Goal: Task Accomplishment & Management: Use online tool/utility

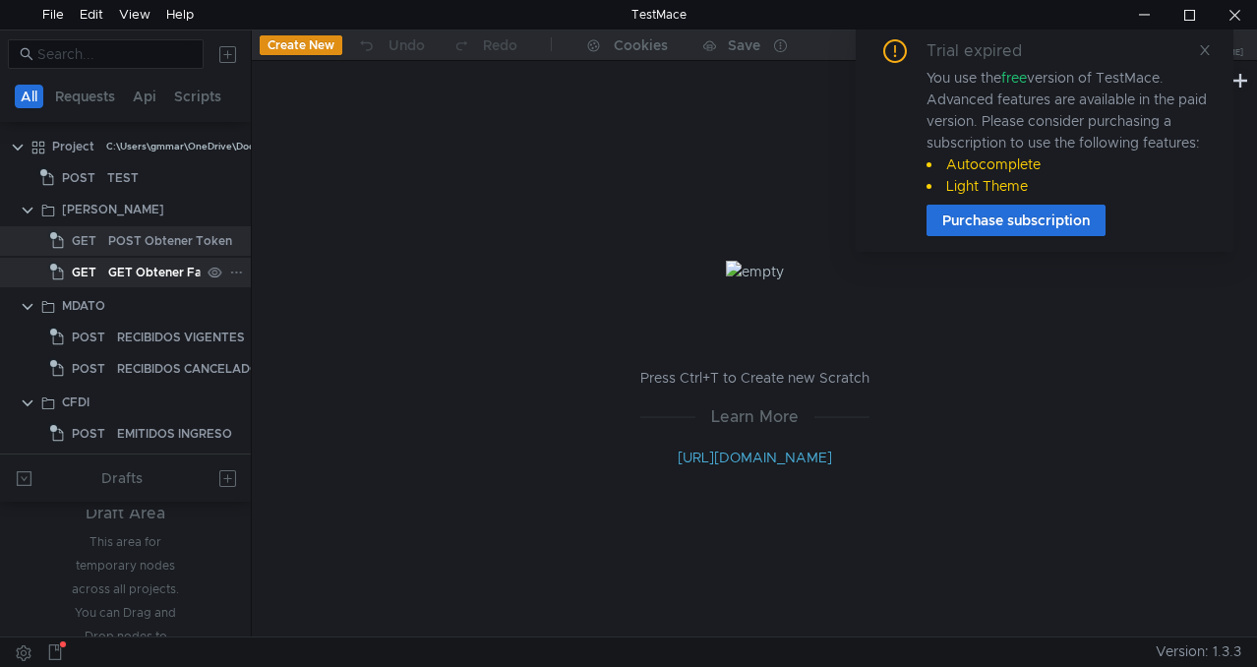
click at [180, 266] on div "GET Obtener Factura" at bounding box center [170, 273] width 124 height 30
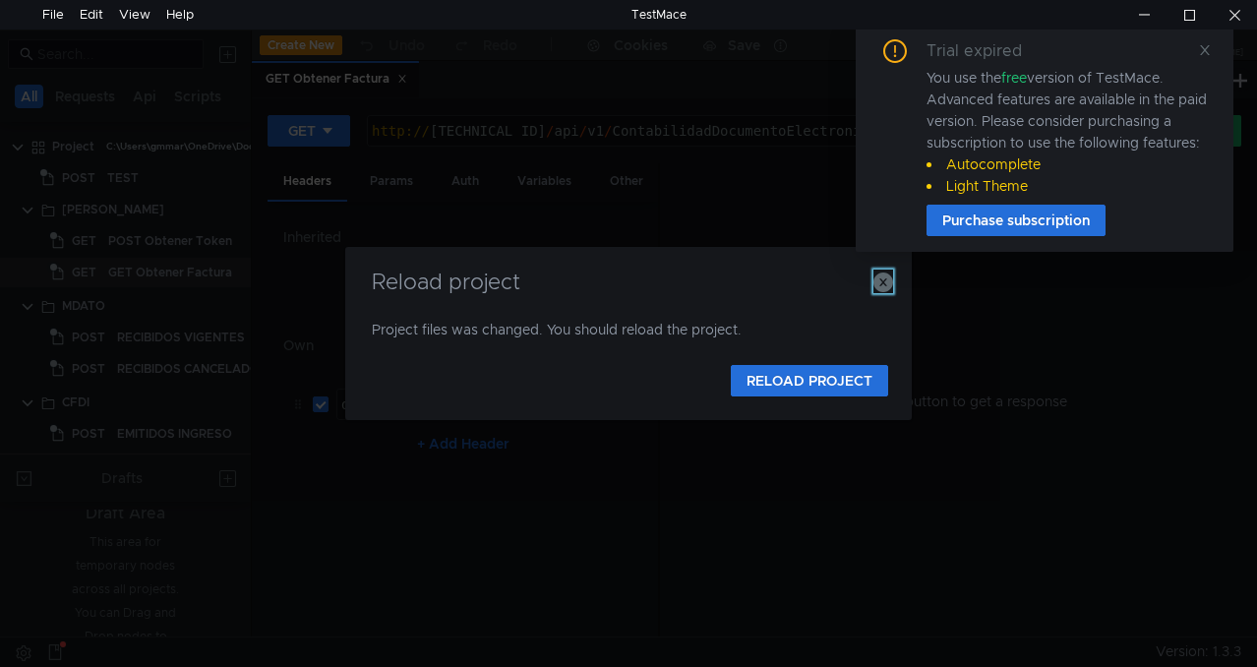
click at [888, 277] on icon "button" at bounding box center [883, 282] width 20 height 20
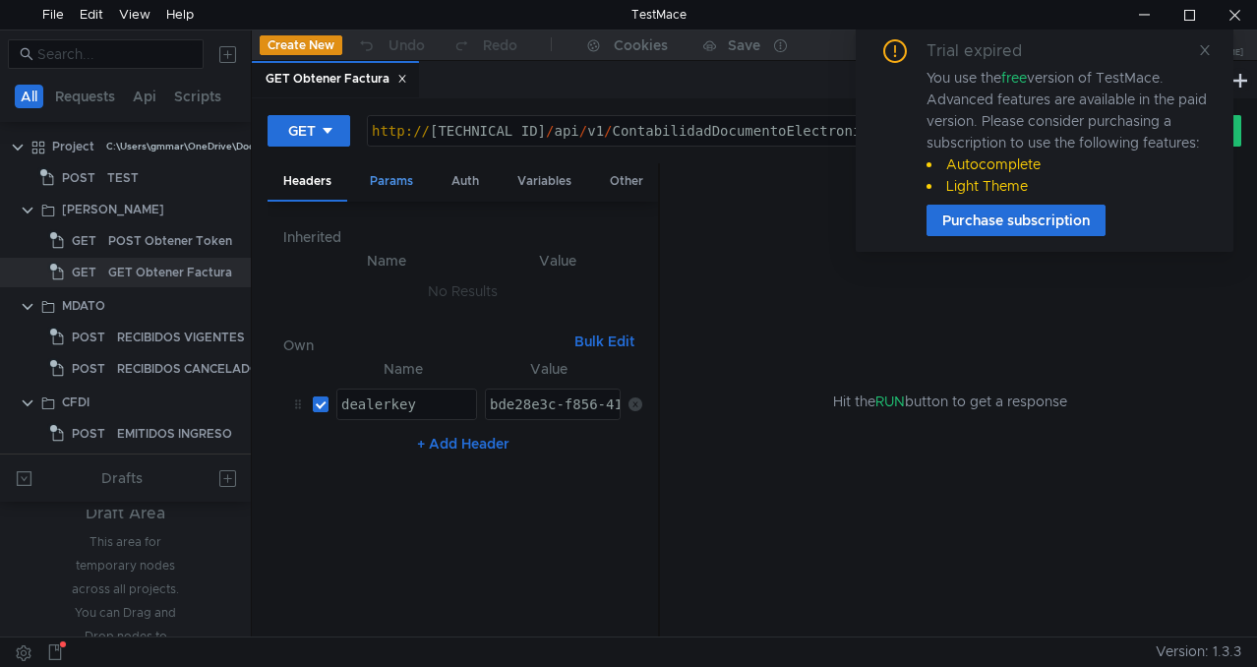
click at [390, 181] on div "Params" at bounding box center [391, 181] width 75 height 36
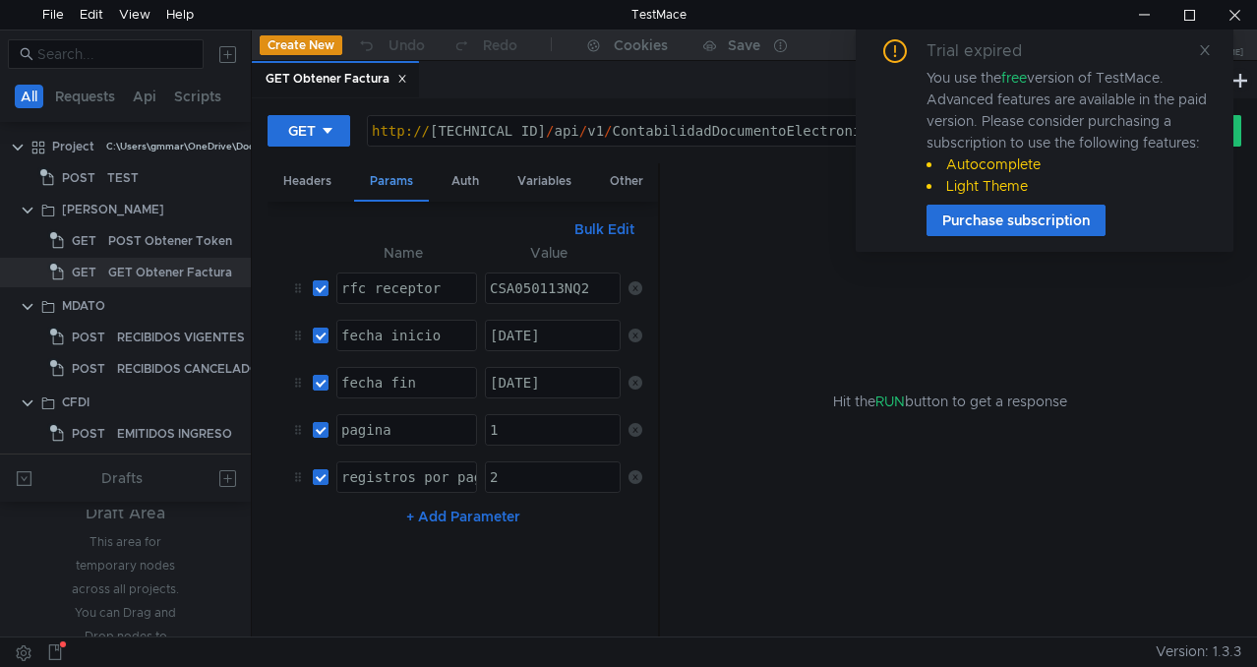
click at [390, 181] on div "Params" at bounding box center [391, 182] width 75 height 38
click at [543, 181] on div "Variables" at bounding box center [545, 181] width 86 height 36
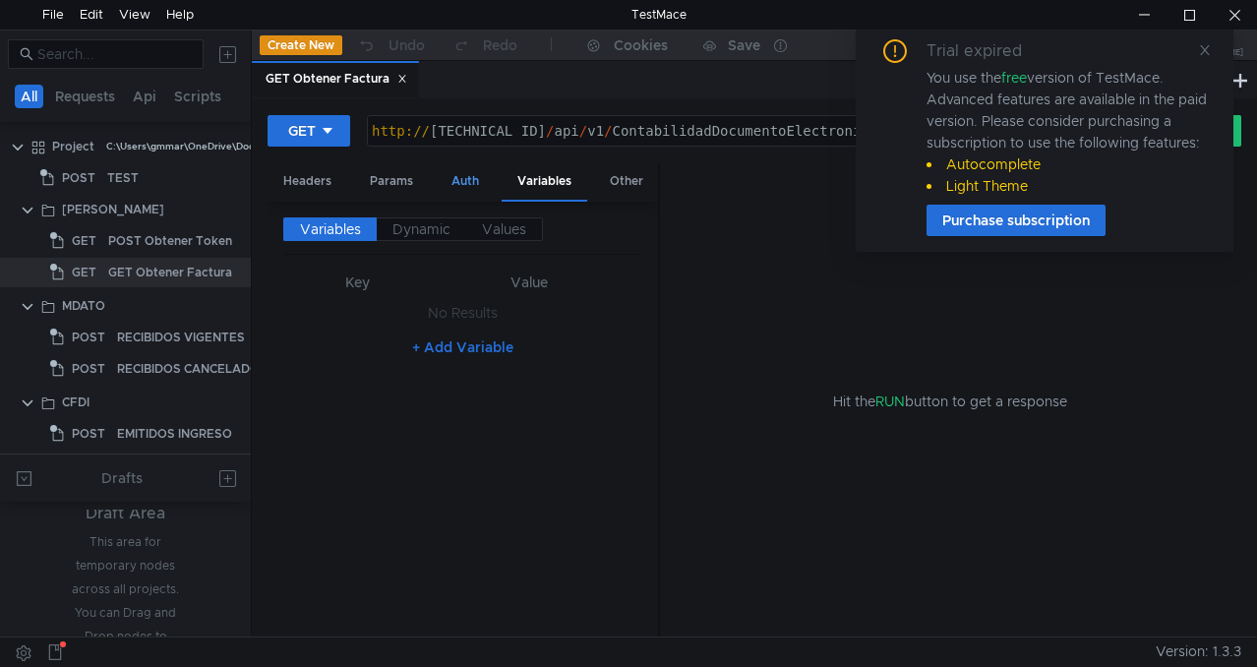
click at [471, 183] on div "Auth" at bounding box center [465, 181] width 59 height 36
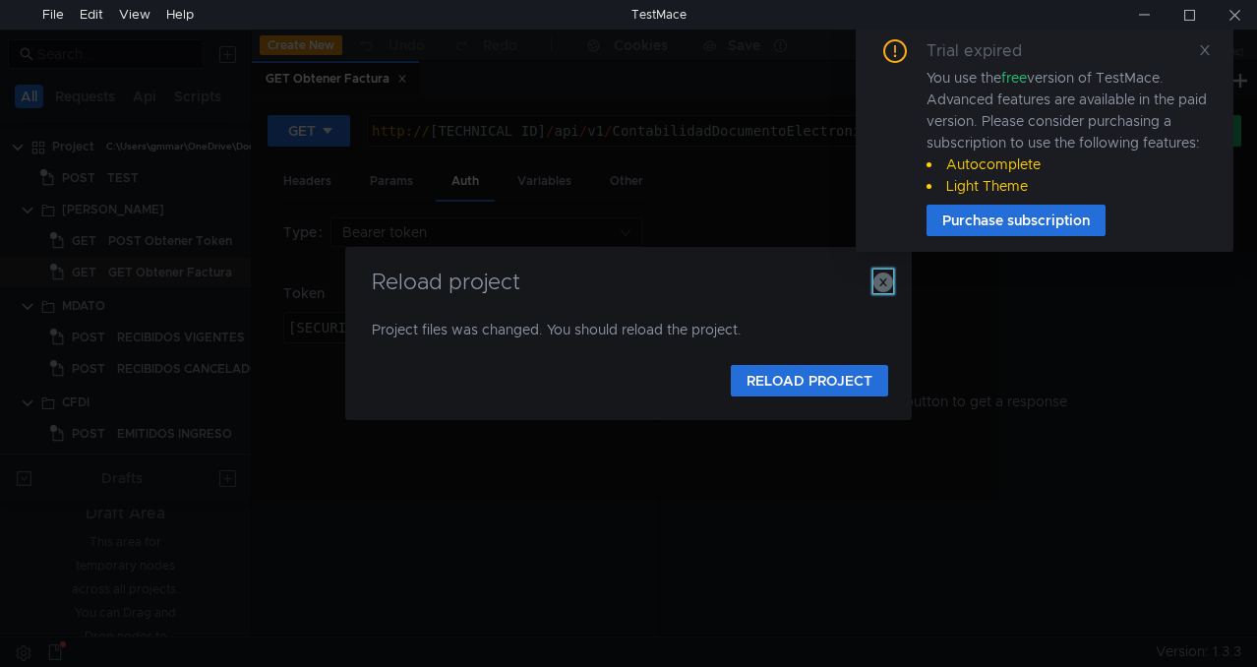
drag, startPoint x: 890, startPoint y: 288, endPoint x: 409, endPoint y: 638, distance: 594.9
click at [890, 288] on icon "button" at bounding box center [883, 282] width 20 height 20
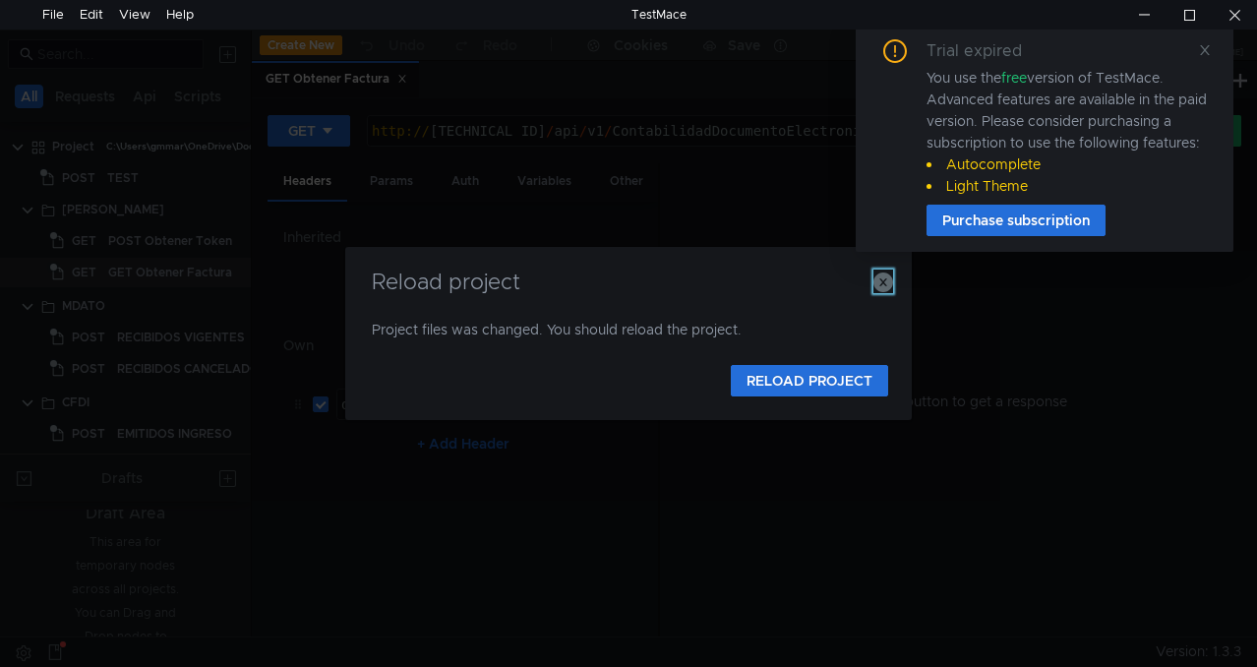
click at [886, 276] on icon "button" at bounding box center [883, 282] width 20 height 20
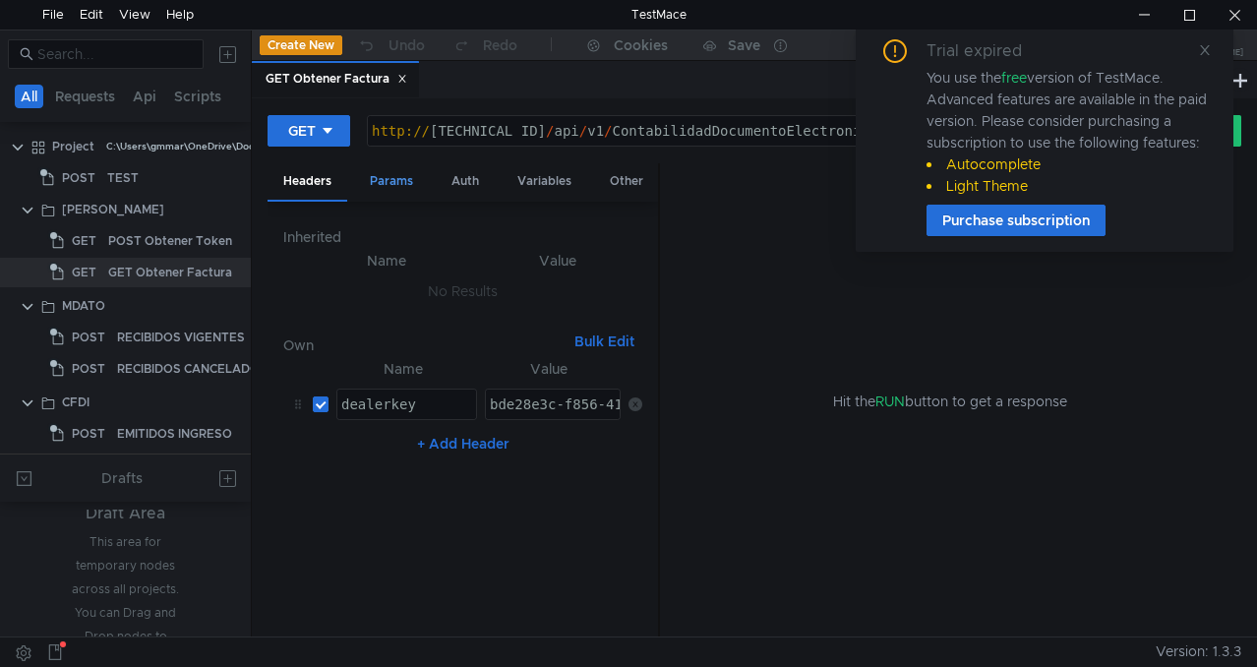
click at [390, 181] on div "Params" at bounding box center [391, 181] width 75 height 36
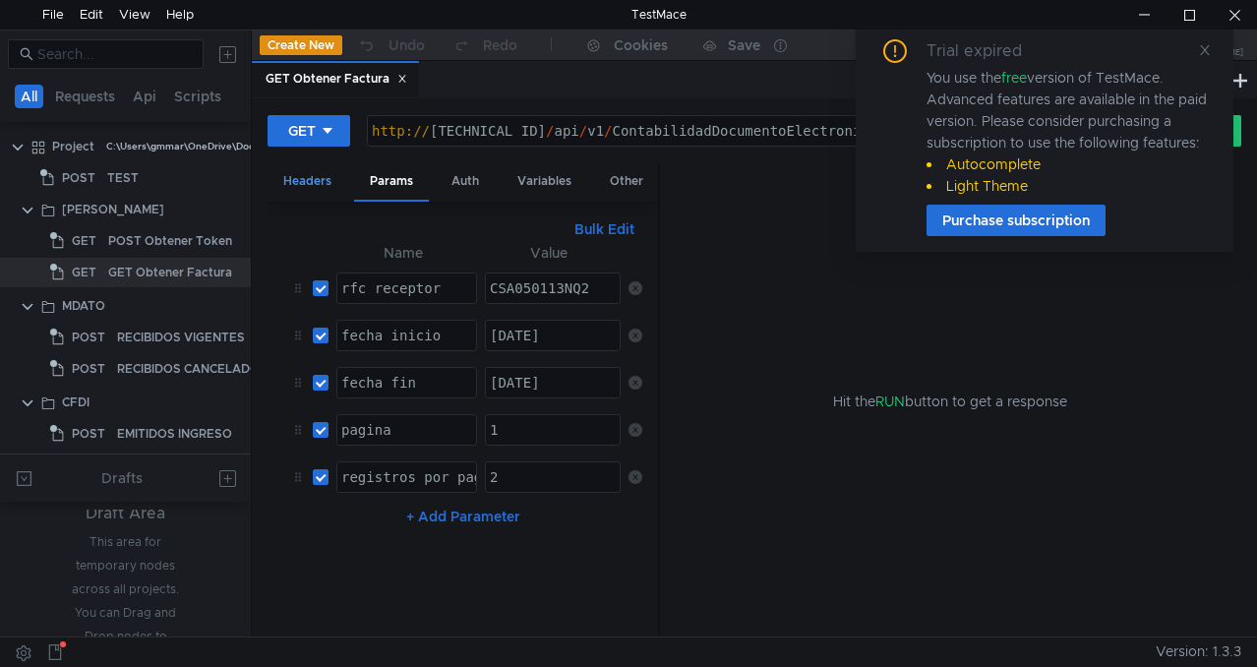
click at [326, 174] on div "Headers" at bounding box center [308, 181] width 80 height 36
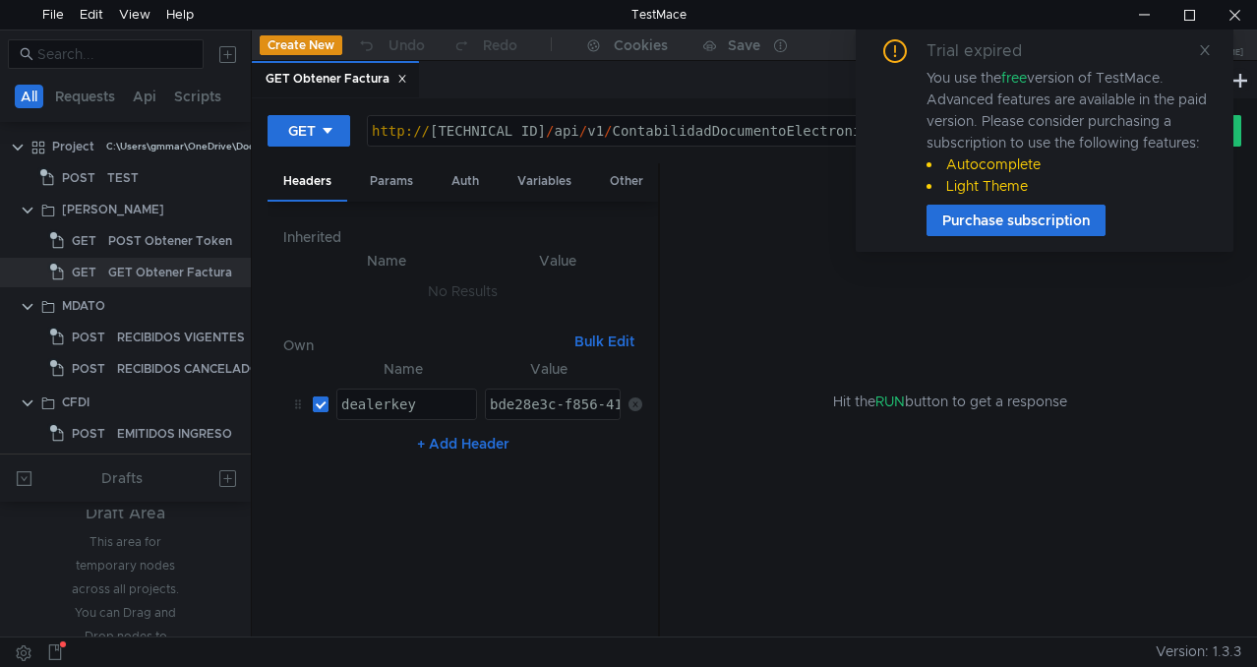
type textarea "dealerkey"
drag, startPoint x: 447, startPoint y: 406, endPoint x: 199, endPoint y: 409, distance: 248.8
click at [199, 409] on as-split "All Requests Api Scripts Project C:\Users\gmmar\OneDrive\Documentos\SAM\Project…" at bounding box center [628, 333] width 1257 height 607
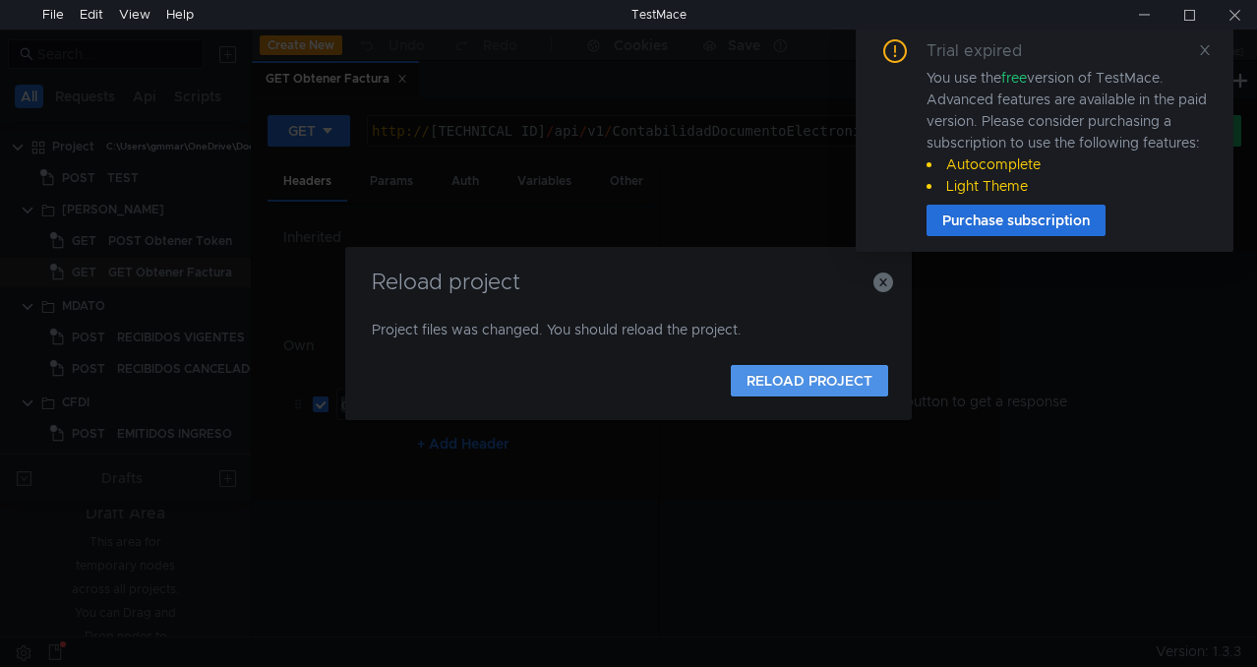
drag, startPoint x: 776, startPoint y: 390, endPoint x: 424, endPoint y: 621, distance: 420.6
click at [776, 390] on button "RELOAD PROJECT" at bounding box center [809, 380] width 157 height 31
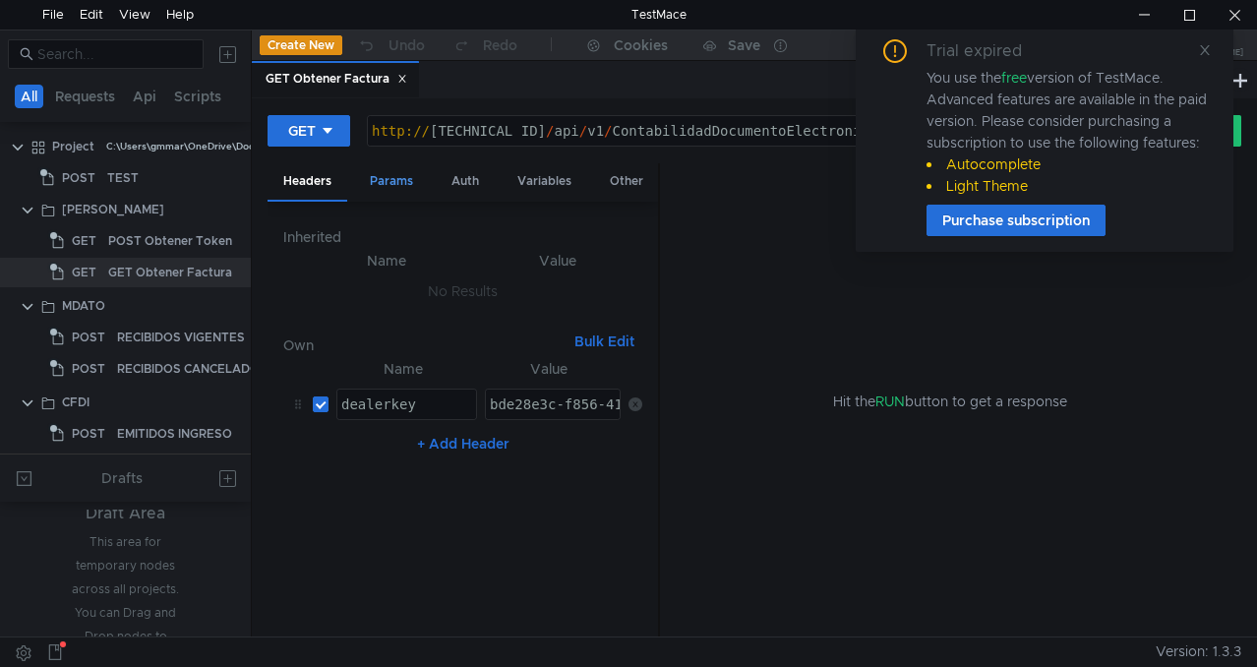
click at [420, 196] on div "Params" at bounding box center [391, 181] width 75 height 36
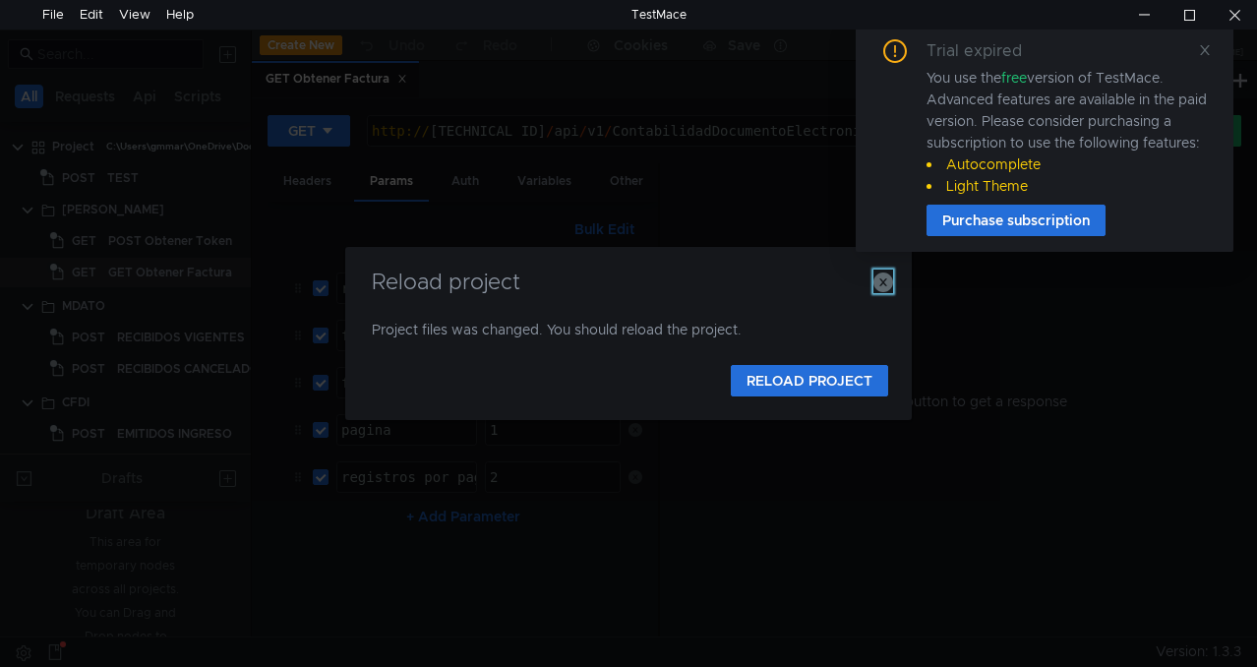
click at [882, 286] on icon "button" at bounding box center [883, 282] width 20 height 20
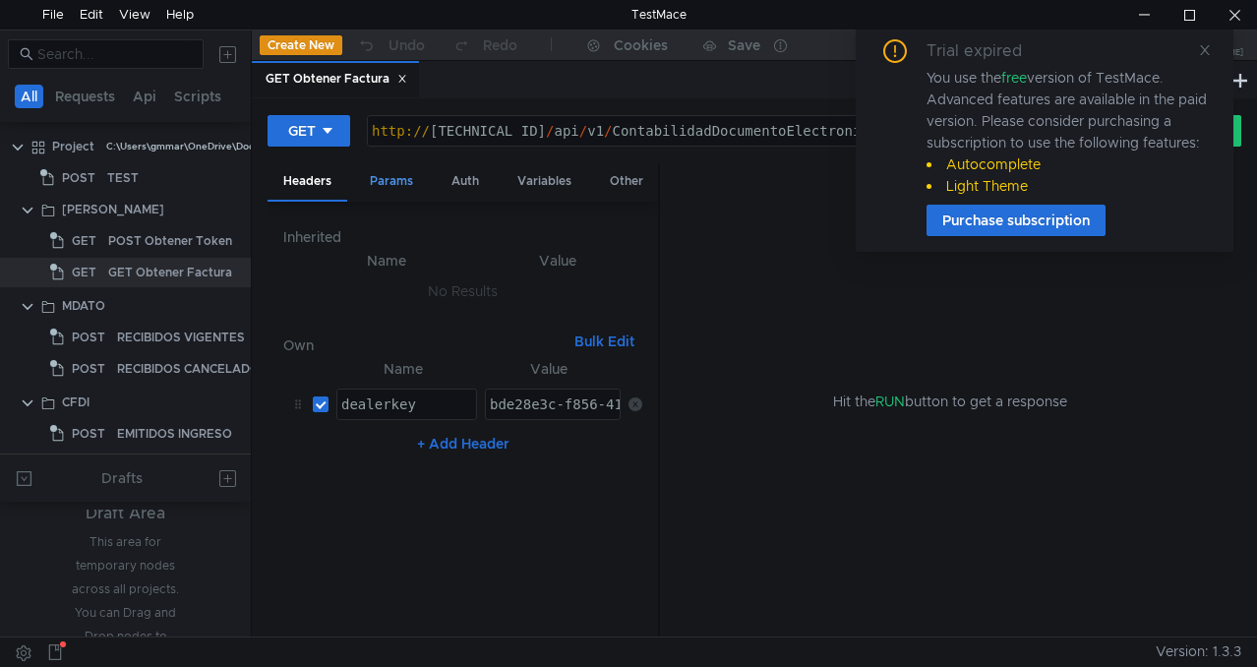
click at [387, 190] on div "Params" at bounding box center [391, 181] width 75 height 36
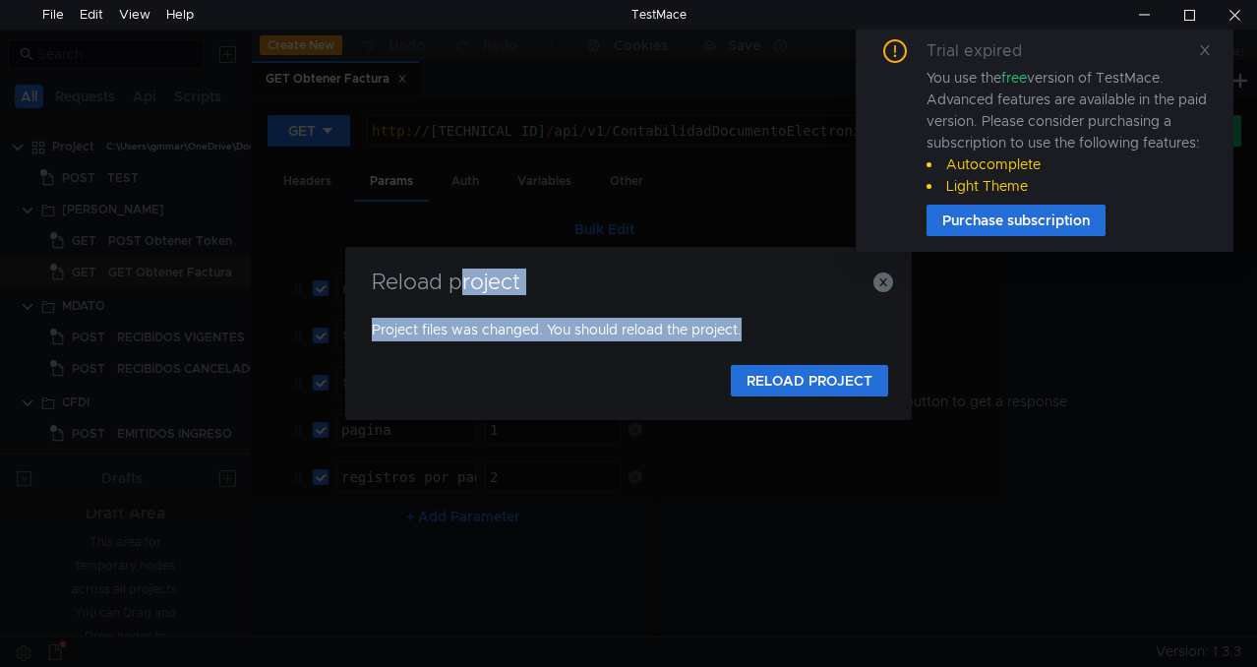
drag, startPoint x: 461, startPoint y: 264, endPoint x: 499, endPoint y: 395, distance: 137.0
click at [488, 398] on div "Reload project Project files was changed. You should reload the project. RELOAD…" at bounding box center [628, 333] width 566 height 173
click at [779, 386] on button "RELOAD PROJECT" at bounding box center [809, 380] width 157 height 31
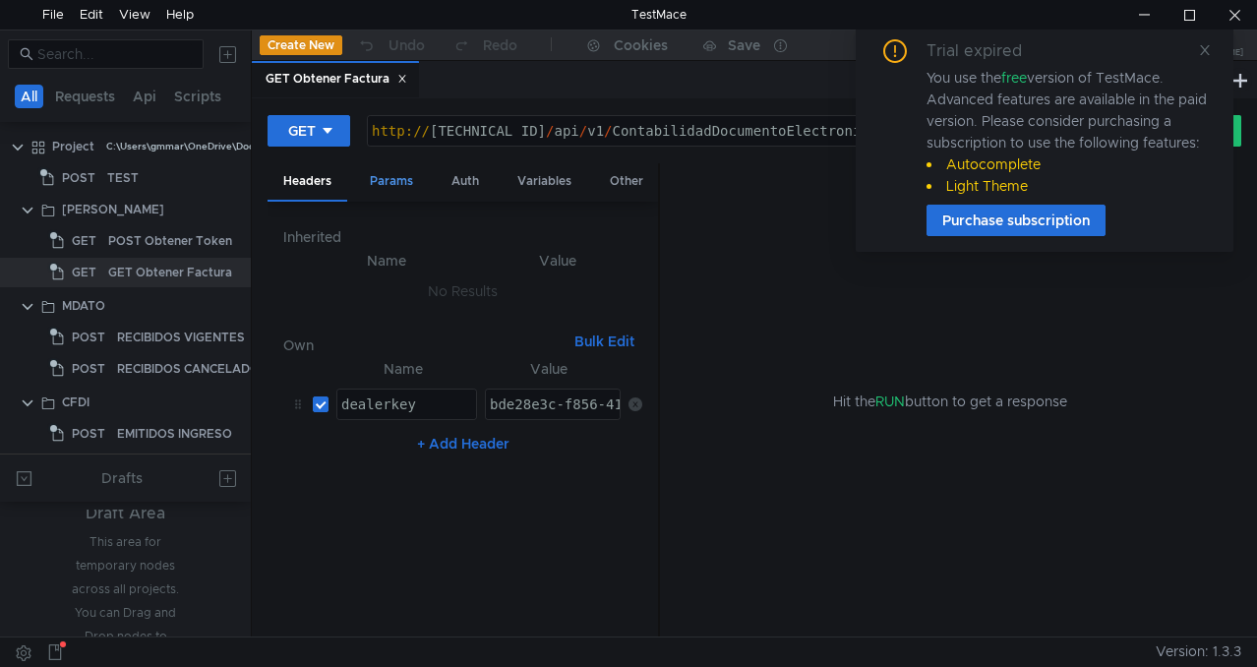
click at [407, 177] on div "Params" at bounding box center [391, 181] width 75 height 36
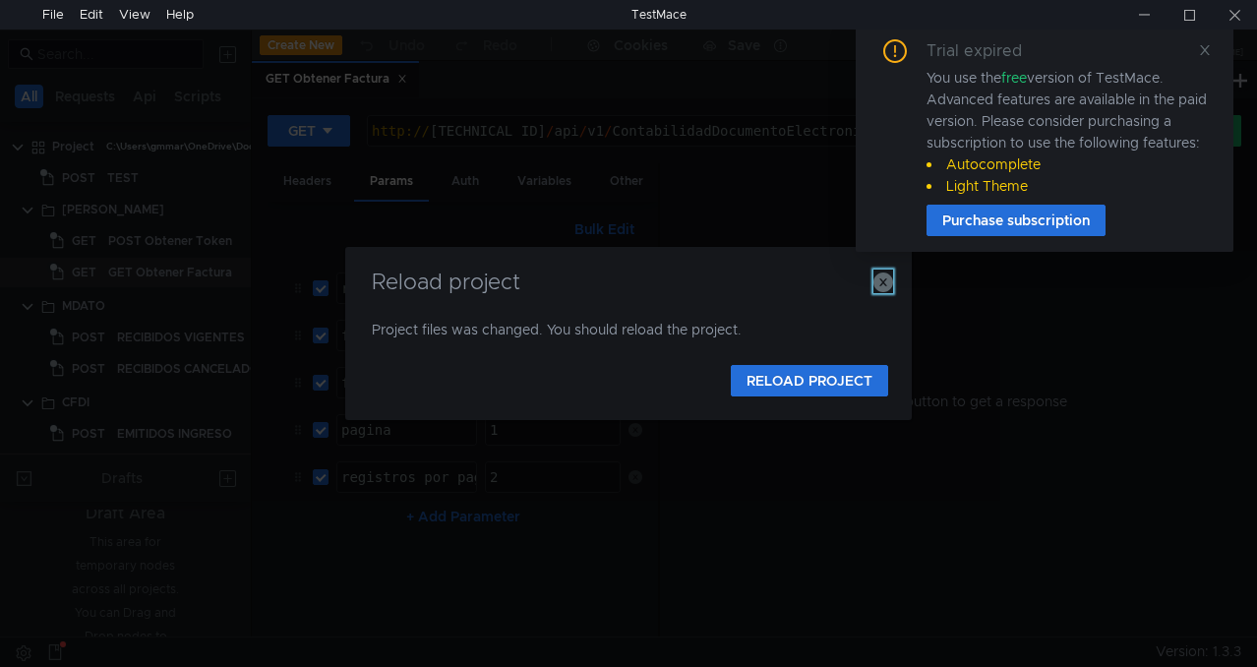
click at [889, 286] on icon "button" at bounding box center [883, 282] width 20 height 20
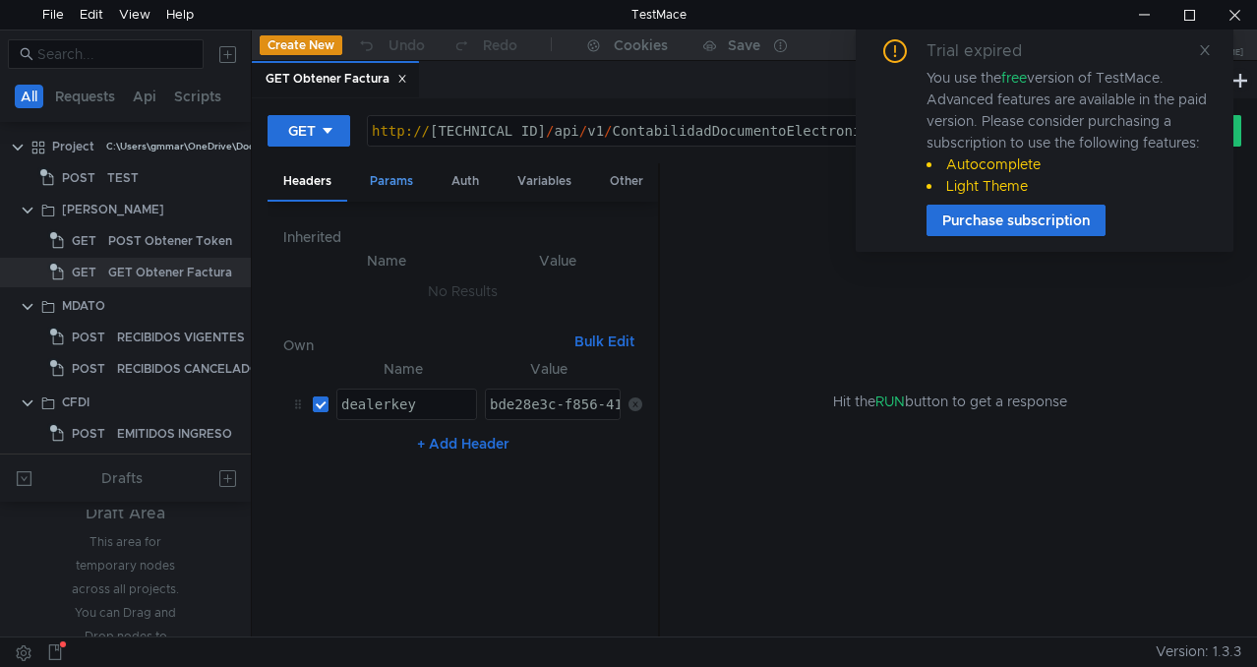
click at [402, 190] on div "Params" at bounding box center [391, 181] width 75 height 36
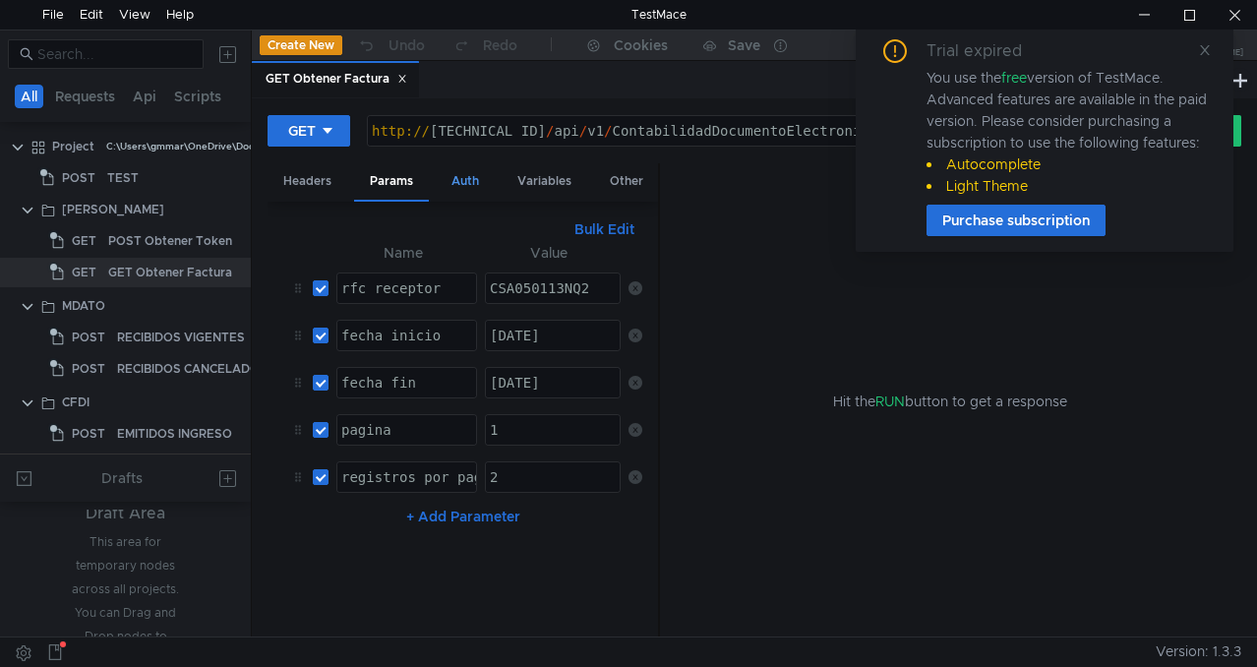
click at [466, 190] on div "Auth" at bounding box center [465, 181] width 59 height 36
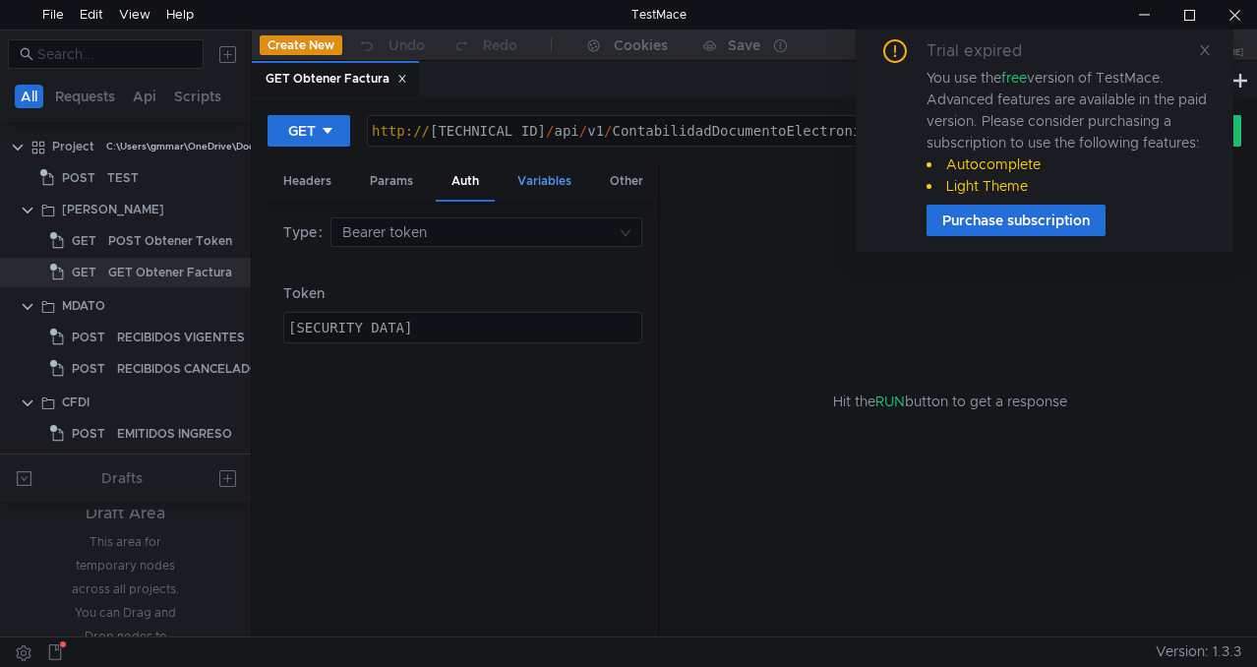
click at [532, 185] on div "Variables" at bounding box center [545, 181] width 86 height 36
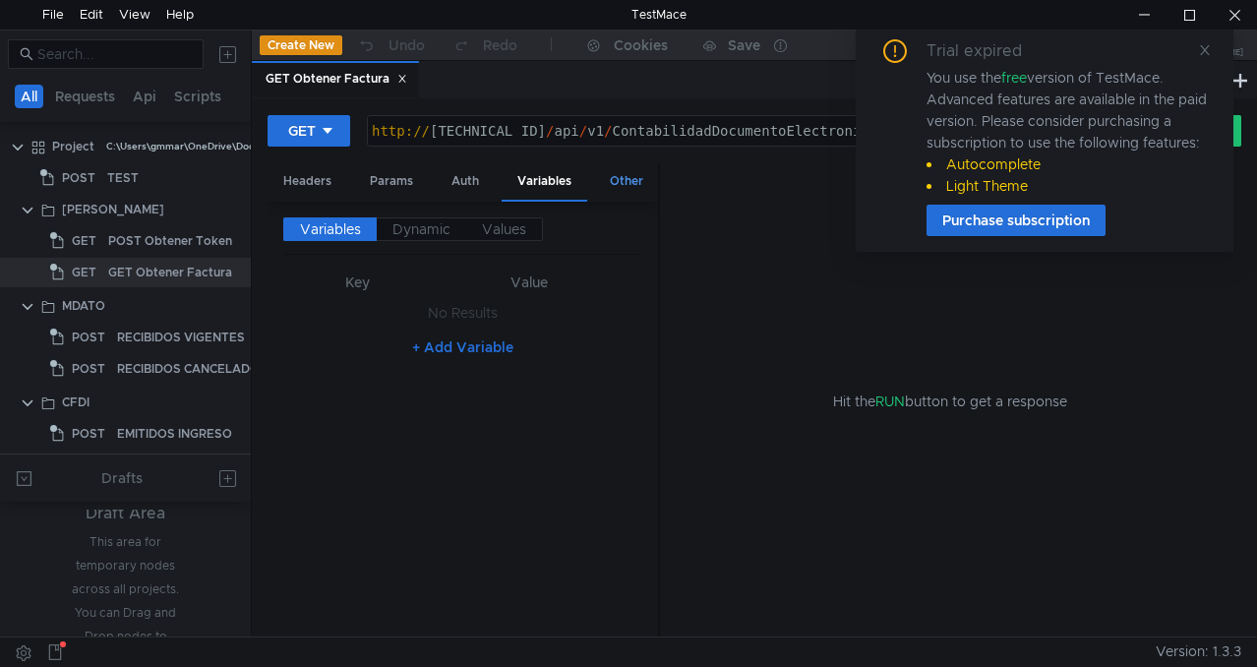
click at [640, 180] on div "Other" at bounding box center [626, 181] width 65 height 36
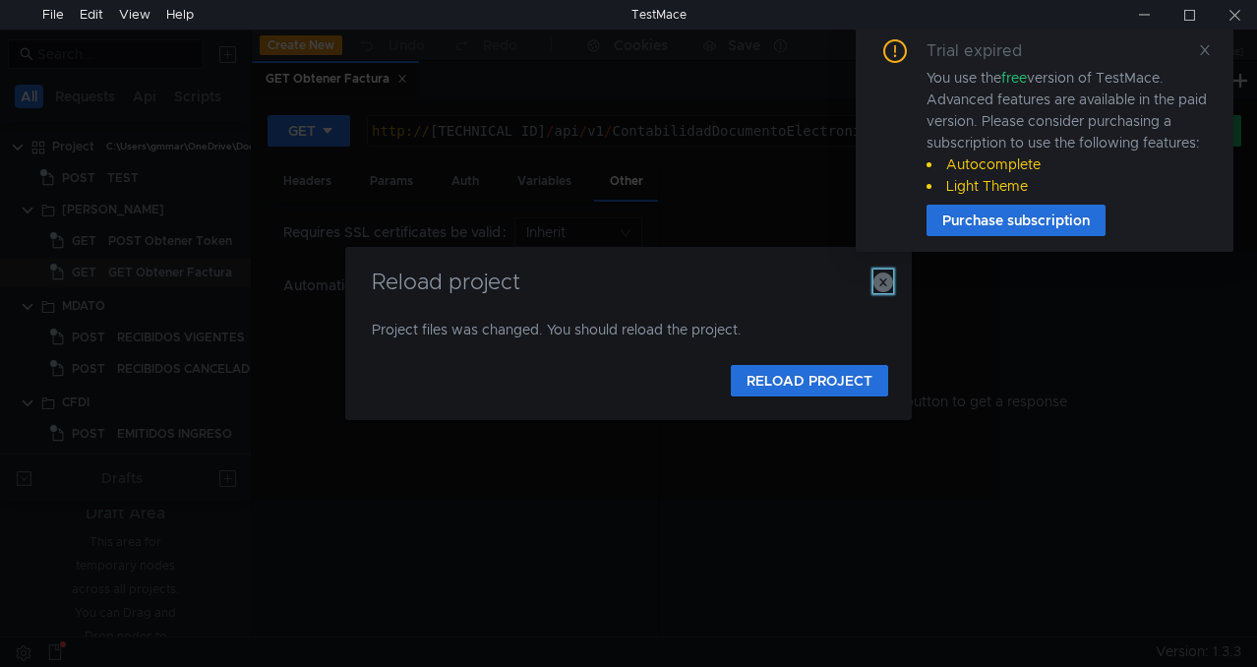
drag, startPoint x: 884, startPoint y: 277, endPoint x: 688, endPoint y: 279, distance: 195.7
click at [884, 277] on icon "button" at bounding box center [883, 282] width 20 height 20
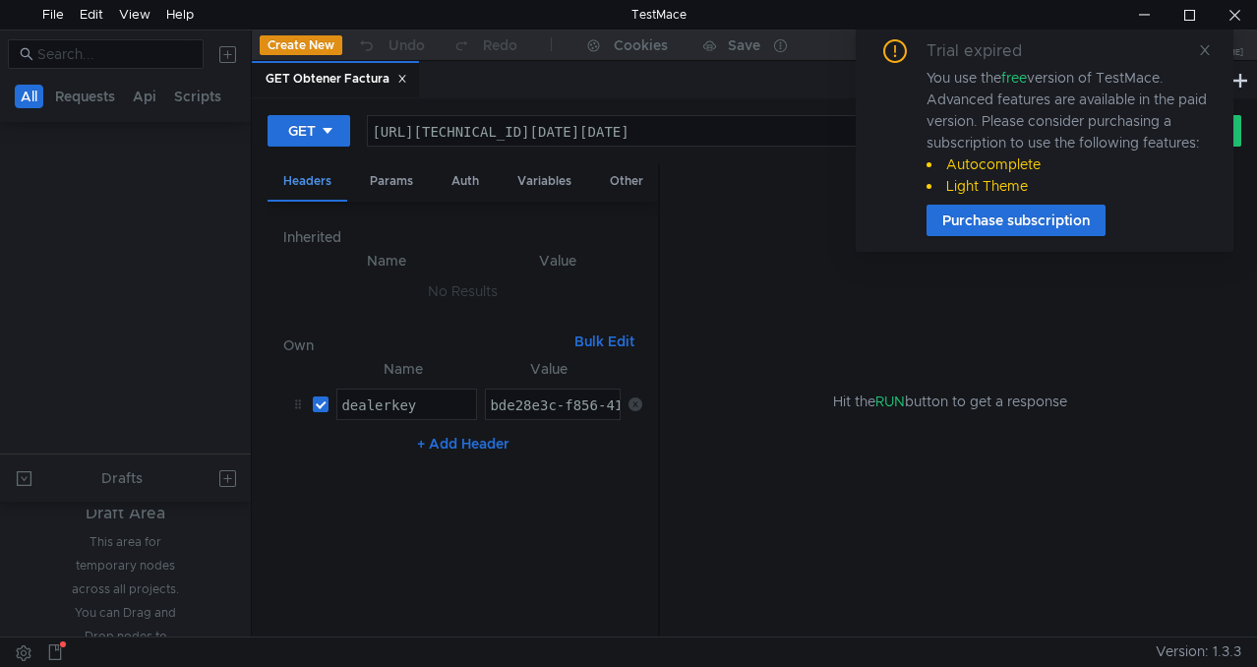
click at [314, 177] on div "Headers" at bounding box center [308, 182] width 80 height 38
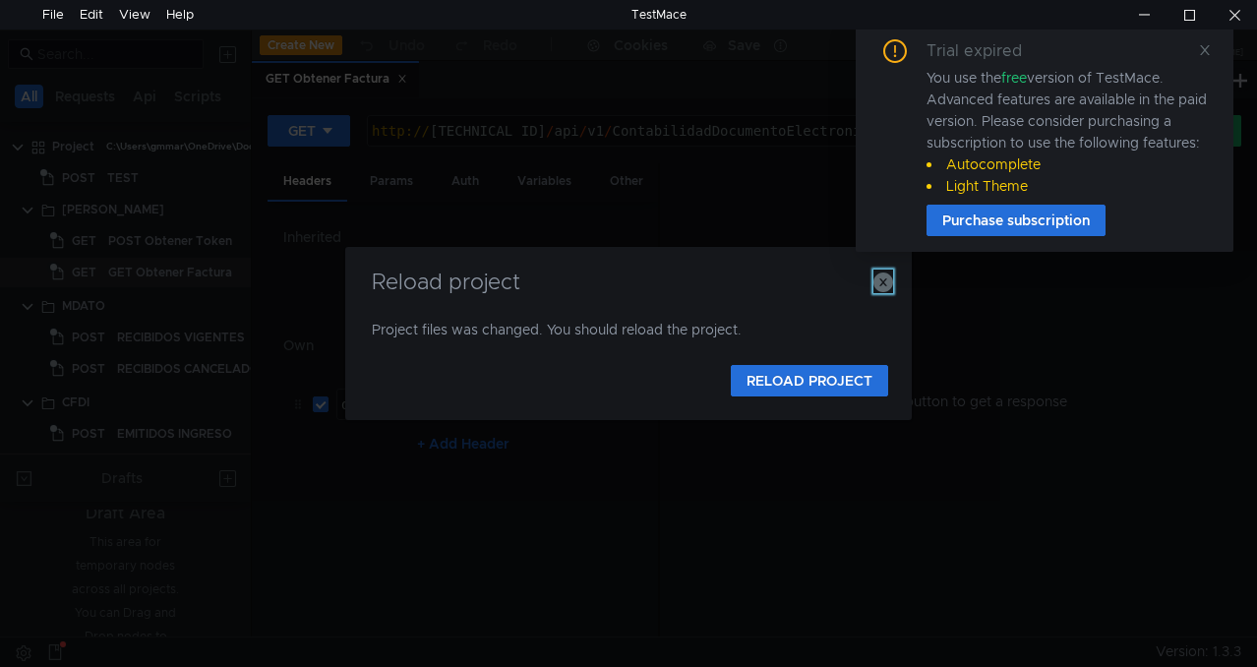
click at [879, 286] on icon "button" at bounding box center [883, 282] width 20 height 20
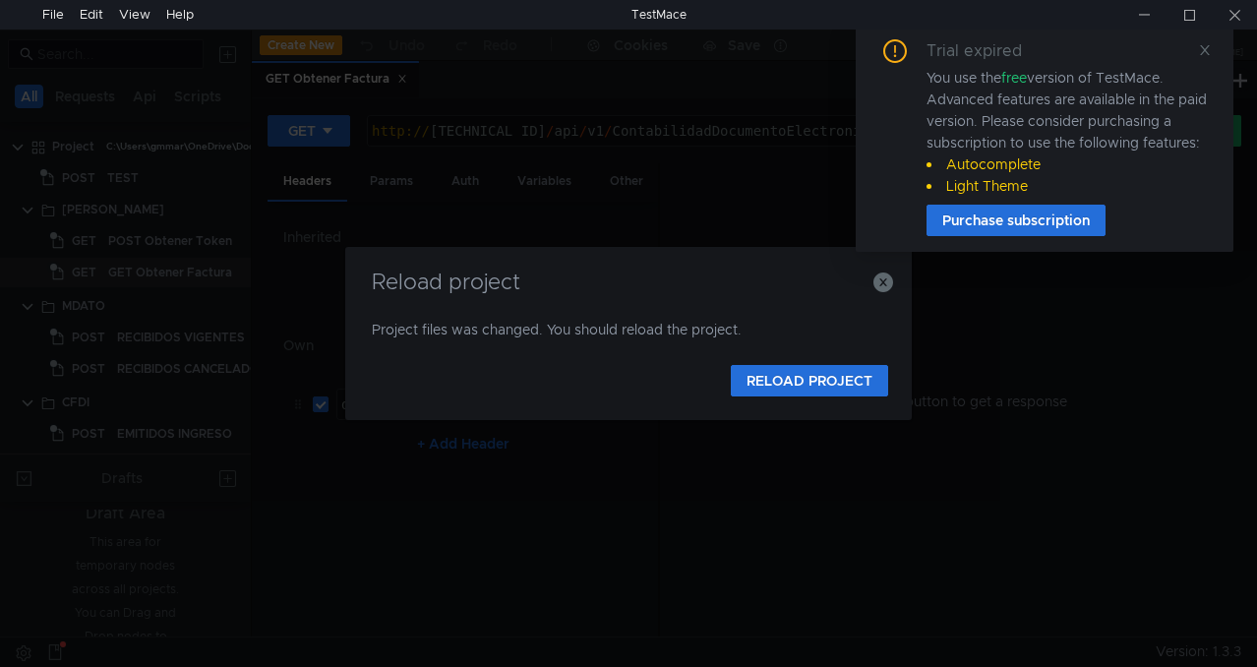
drag, startPoint x: 892, startPoint y: 313, endPoint x: 891, endPoint y: 297, distance: 15.8
click at [892, 313] on div "Reload project Project files was changed. You should reload the project. RELOAD…" at bounding box center [628, 333] width 566 height 173
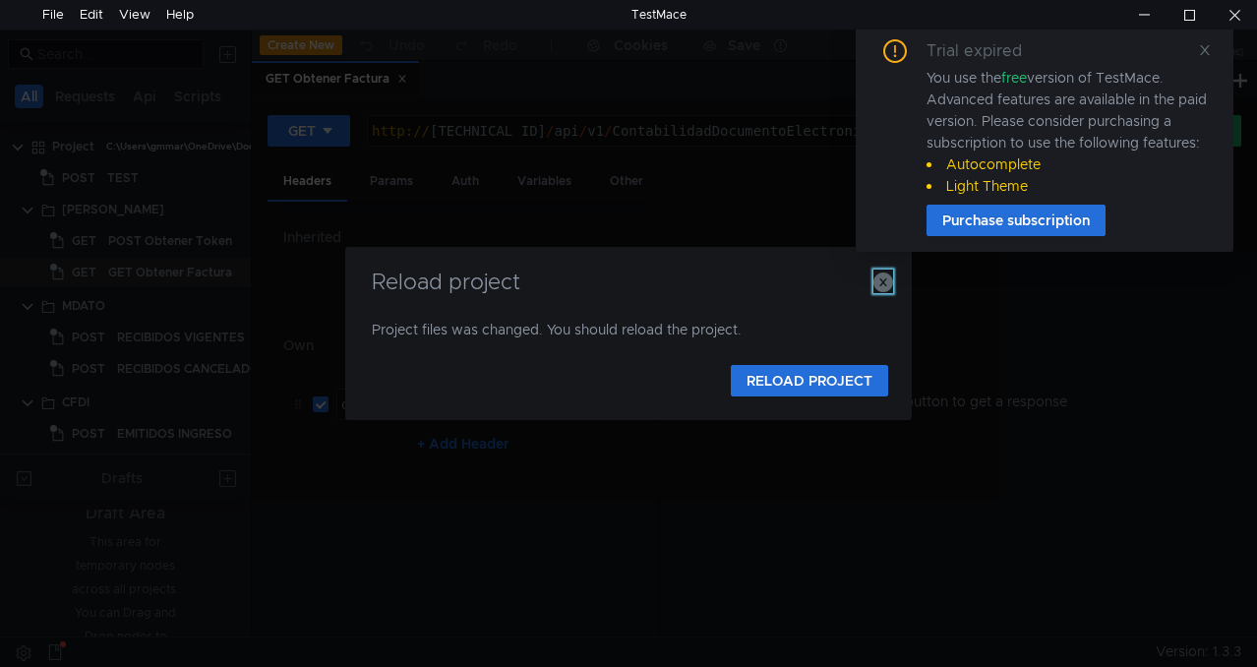
click at [888, 286] on icon "button" at bounding box center [883, 282] width 20 height 20
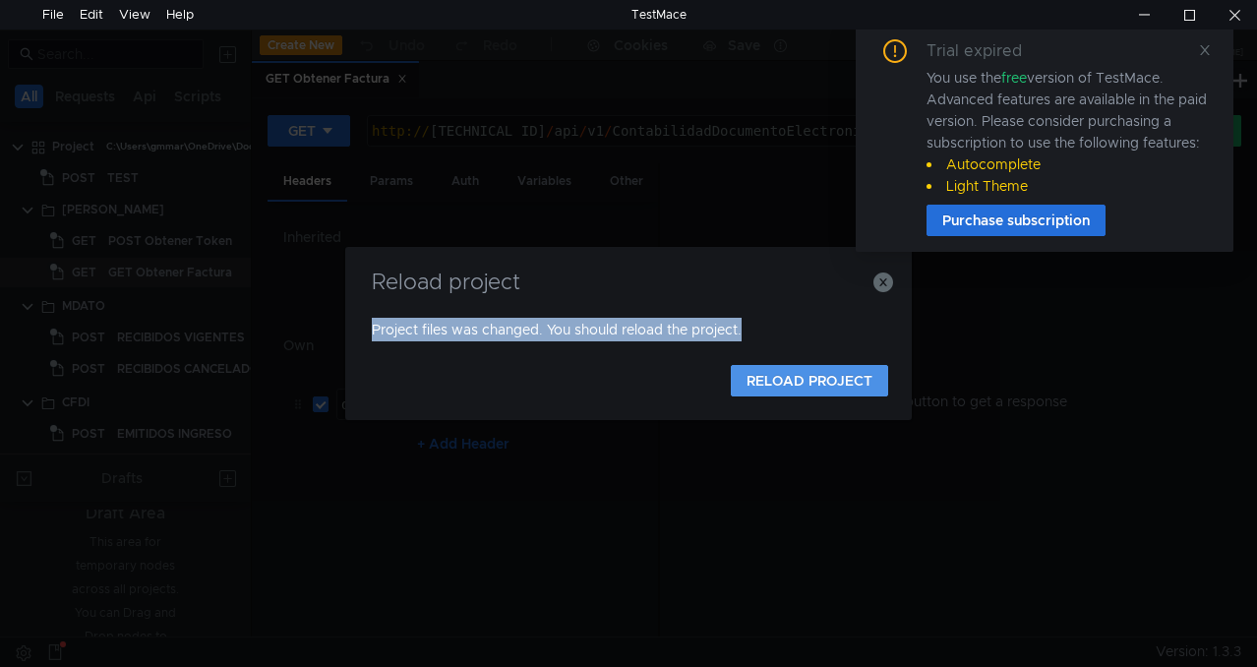
drag, startPoint x: 591, startPoint y: 257, endPoint x: 808, endPoint y: 374, distance: 246.9
click at [775, 411] on div "Reload project Project files was changed. You should reload the project. RELOAD…" at bounding box center [628, 333] width 566 height 173
click at [877, 281] on icon "button" at bounding box center [883, 282] width 20 height 20
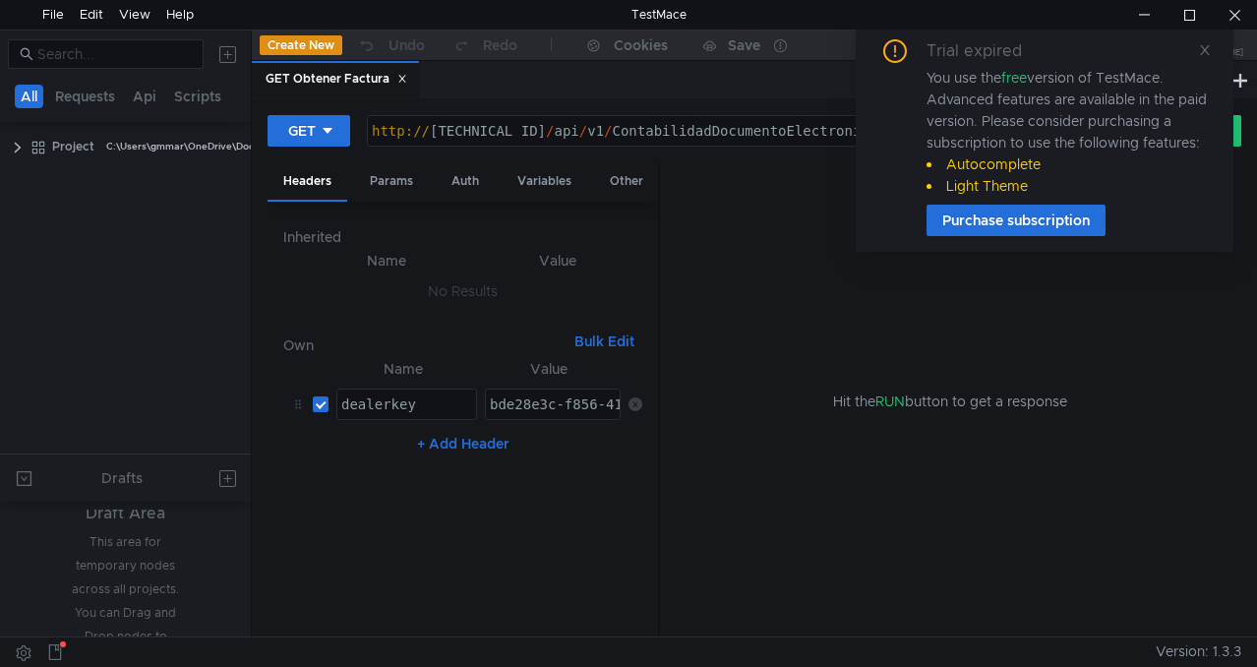
click at [1204, 46] on icon at bounding box center [1205, 50] width 14 height 14
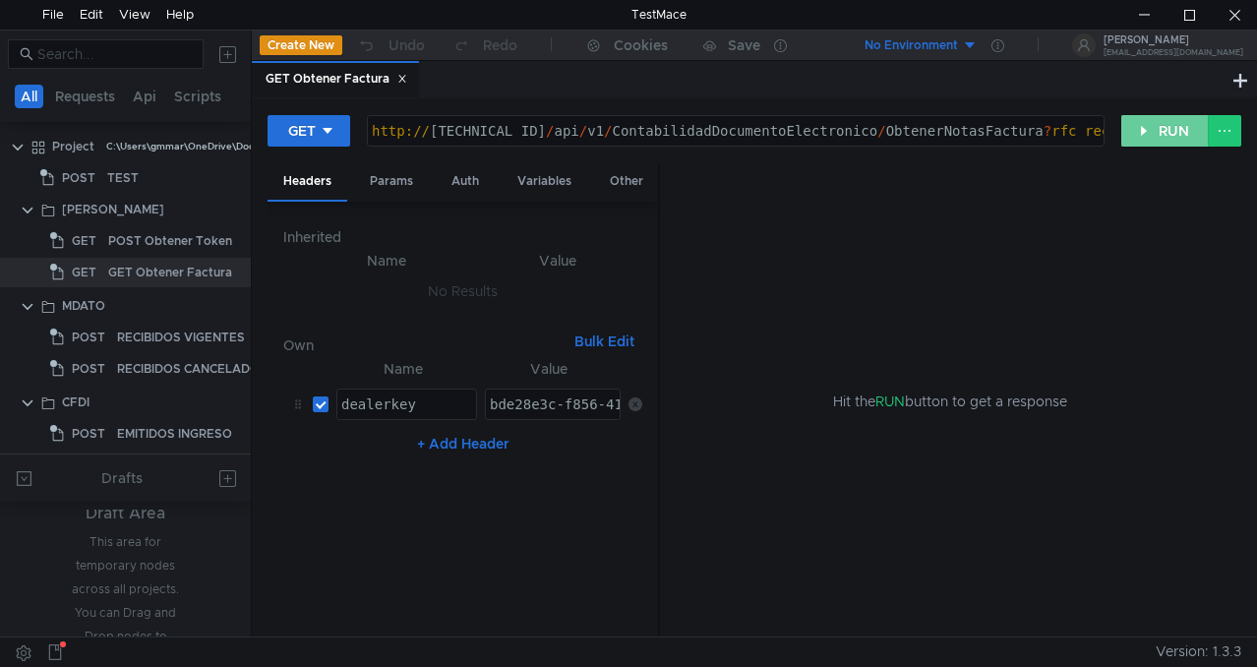
click at [1179, 138] on button "RUN" at bounding box center [1165, 130] width 88 height 31
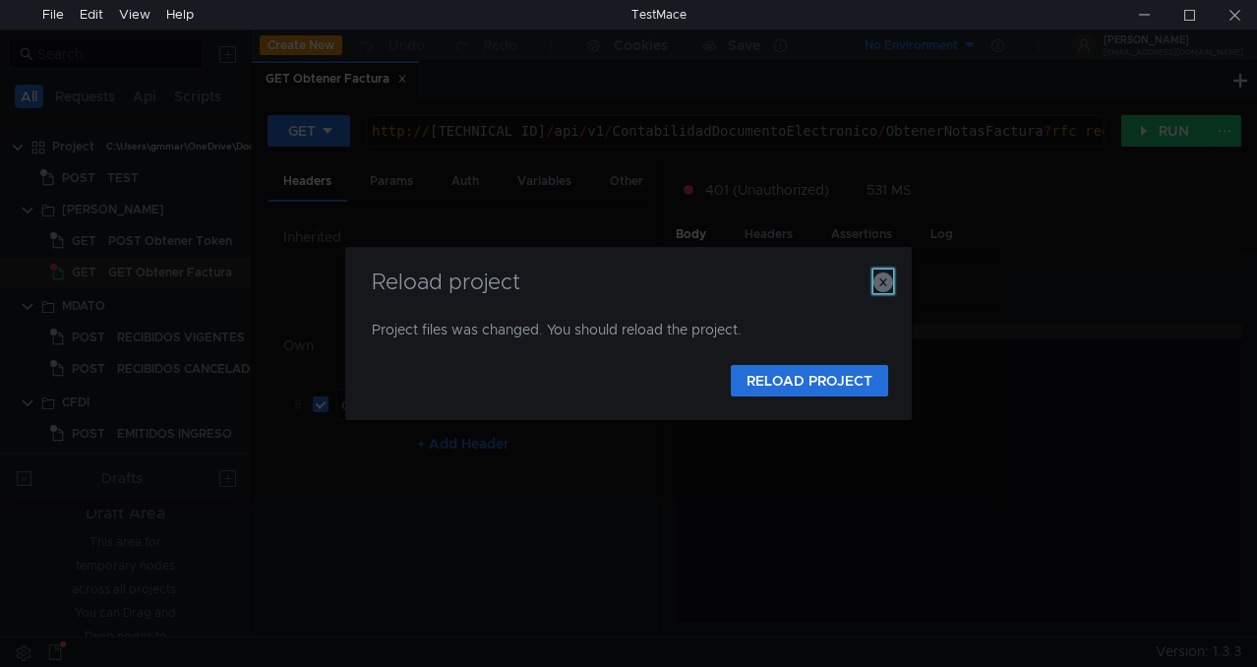
click at [880, 283] on icon "button" at bounding box center [883, 282] width 20 height 20
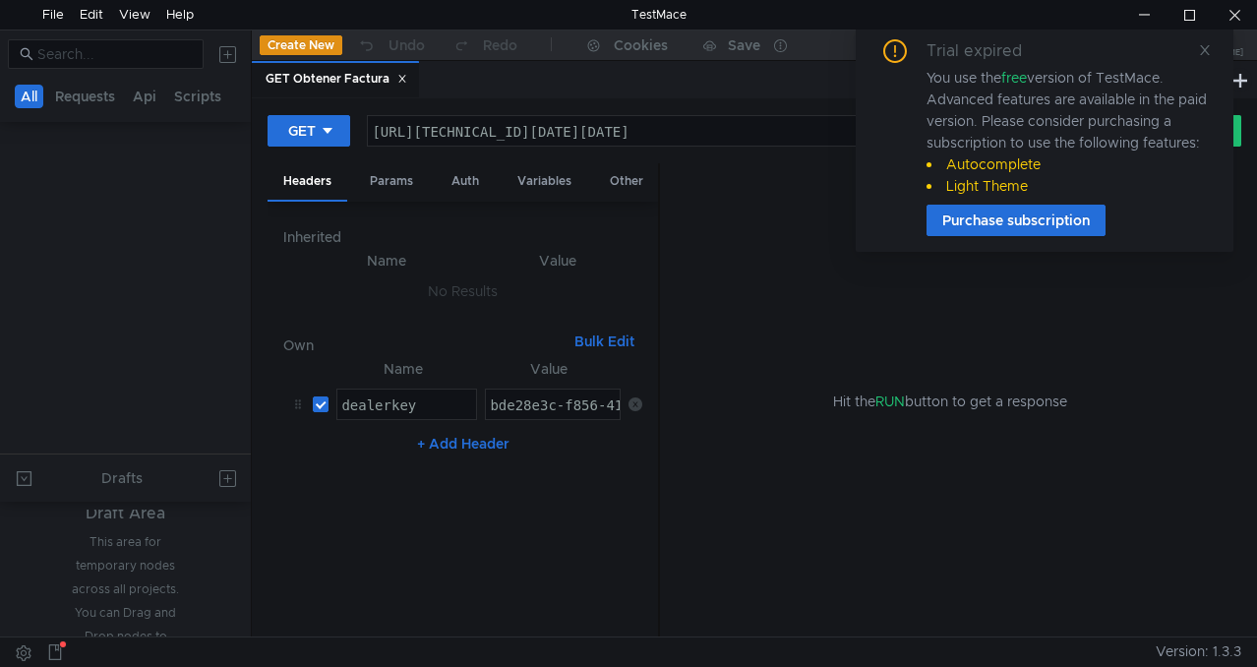
click at [0, 0] on div at bounding box center [0, 0] width 0 height 0
click at [560, 403] on div "bde28e3c-f856-412a-9f26-648a0d6c380b" at bounding box center [638, 419] width 305 height 47
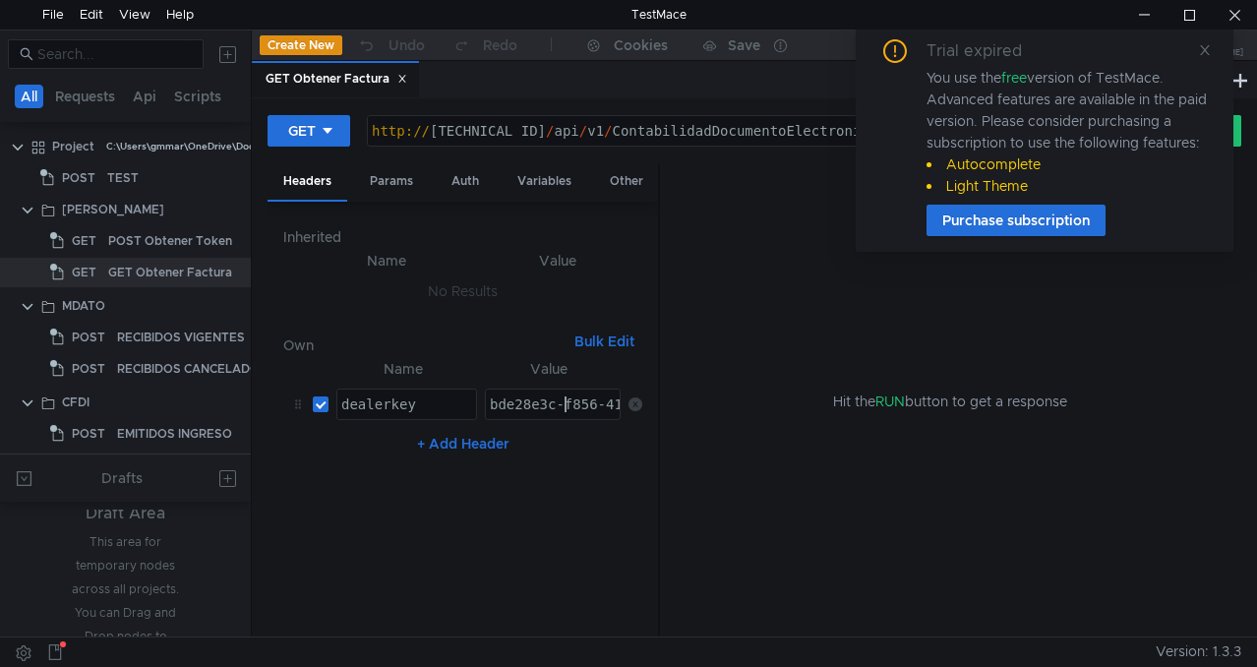
type textarea "bde28e3c-f856-412a-9f26-648a0d6c380b"
paste textarea "9c173652-6cd7-4f0a-8d88-a3cfac863ee5"
type textarea "9c173652-6cd7-4f0a-8d88-a3cfac863ee5"
click at [1204, 50] on icon at bounding box center [1205, 50] width 10 height 10
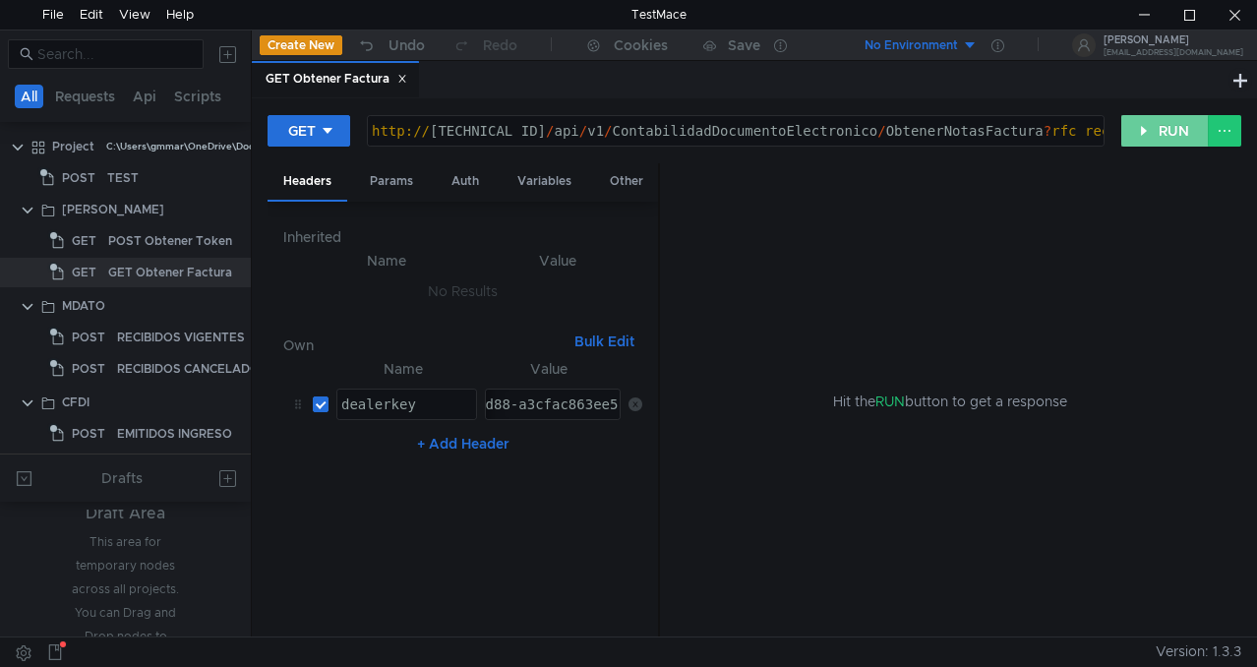
click at [1165, 126] on button "RUN" at bounding box center [1165, 130] width 88 height 31
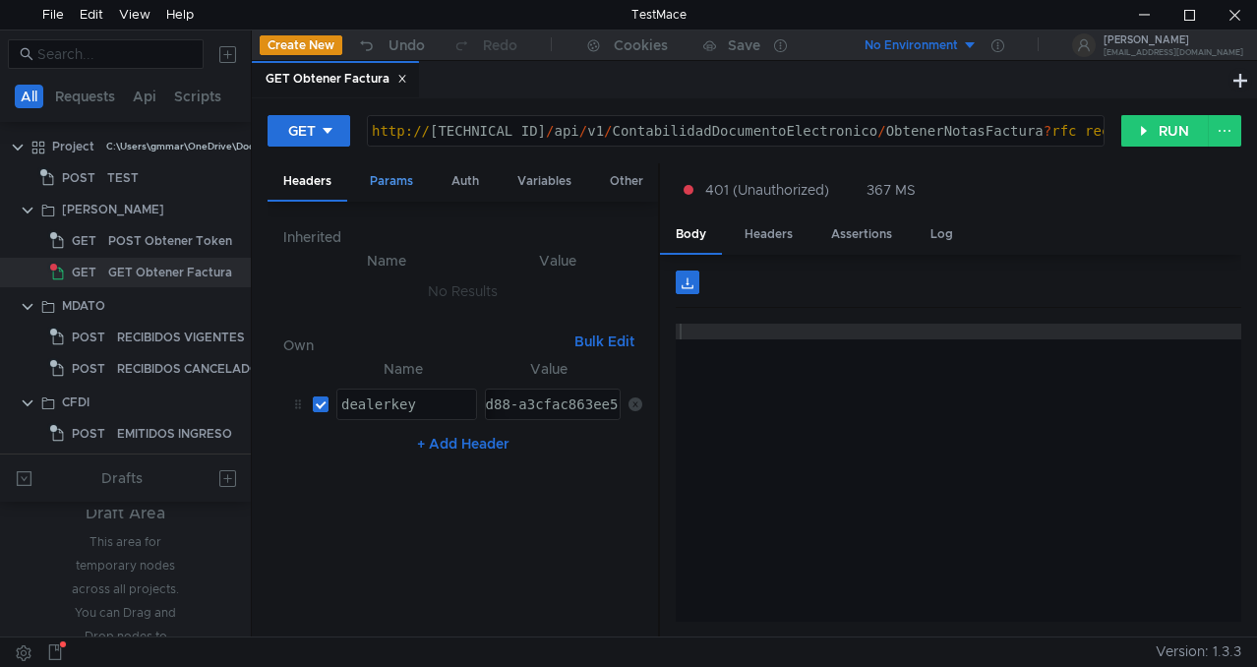
click at [417, 181] on div "Params" at bounding box center [391, 181] width 75 height 36
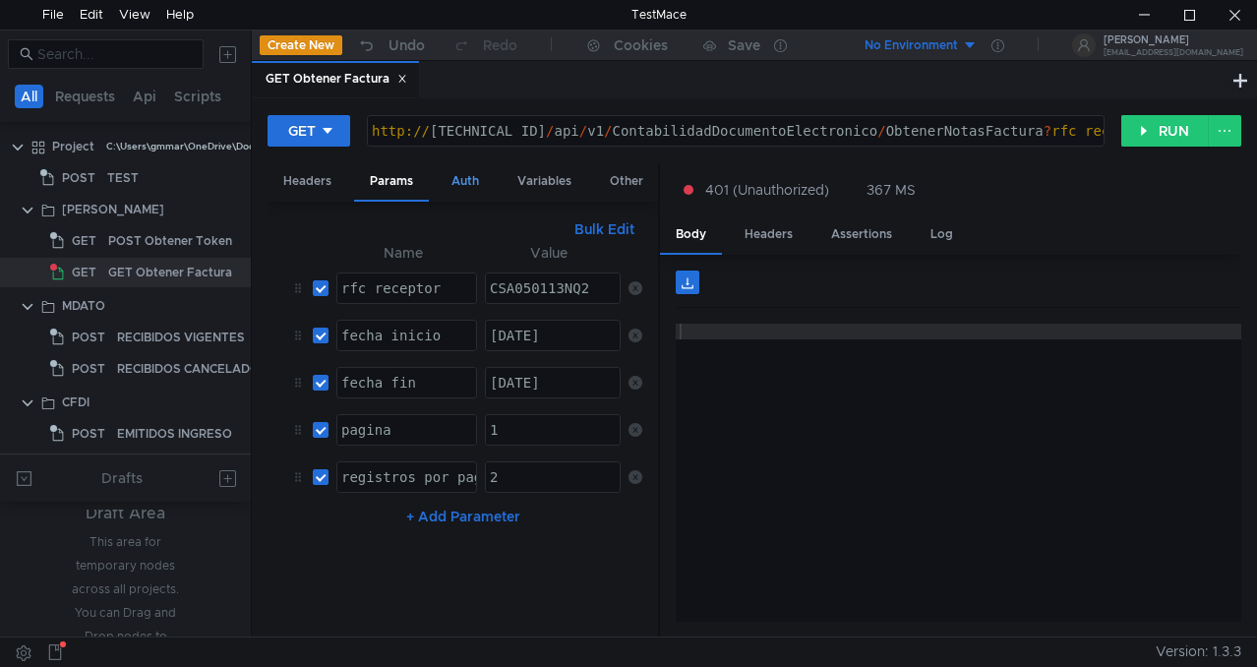
click at [466, 192] on div "Auth" at bounding box center [465, 181] width 59 height 36
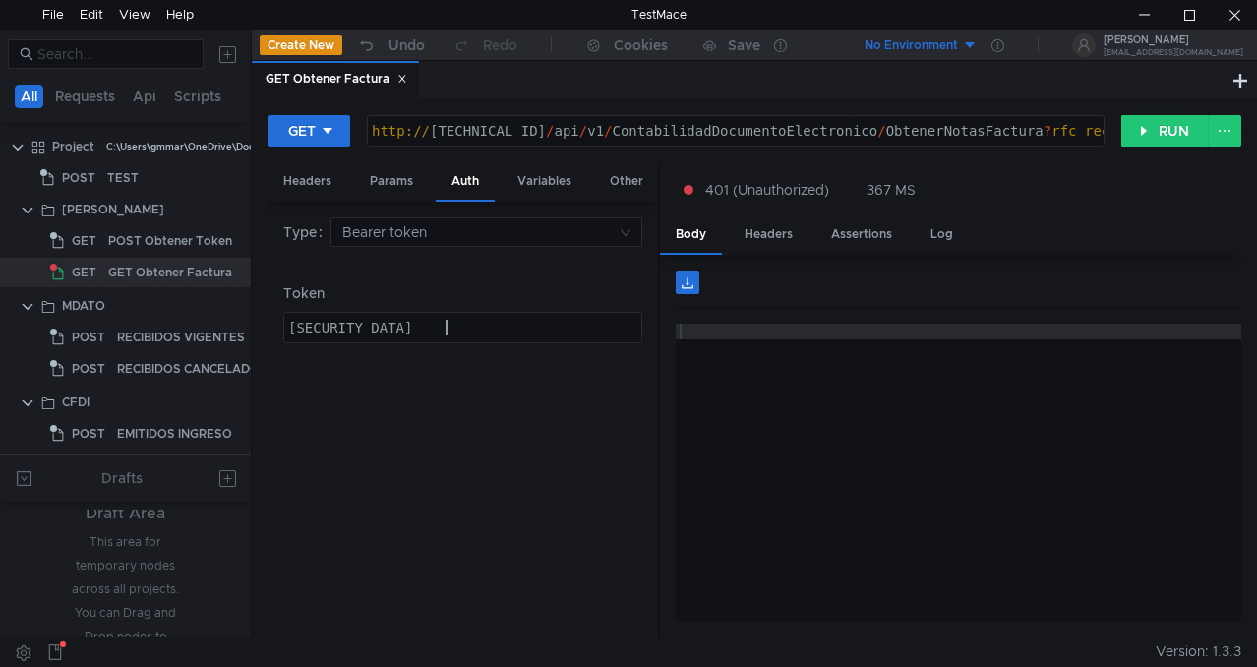
type textarea "eyJhbGciOiJSUzI1NiIsImtpZCI6IjBEQkM2QTY0QzhEOTI1NDRCNkU3REE1RTgyMkZFNjg4MTExNDV…"
paste textarea
click at [577, 431] on div "Type Bearer token Token eyJhbGciOiJSUzI1NiIsImtpZCI6IkE0OEQxMzlEMEY5M0MwRDY4NDR…" at bounding box center [462, 419] width 359 height 404
click at [1152, 141] on button "RUN" at bounding box center [1165, 130] width 88 height 31
click at [1176, 133] on button "RUN" at bounding box center [1165, 130] width 88 height 31
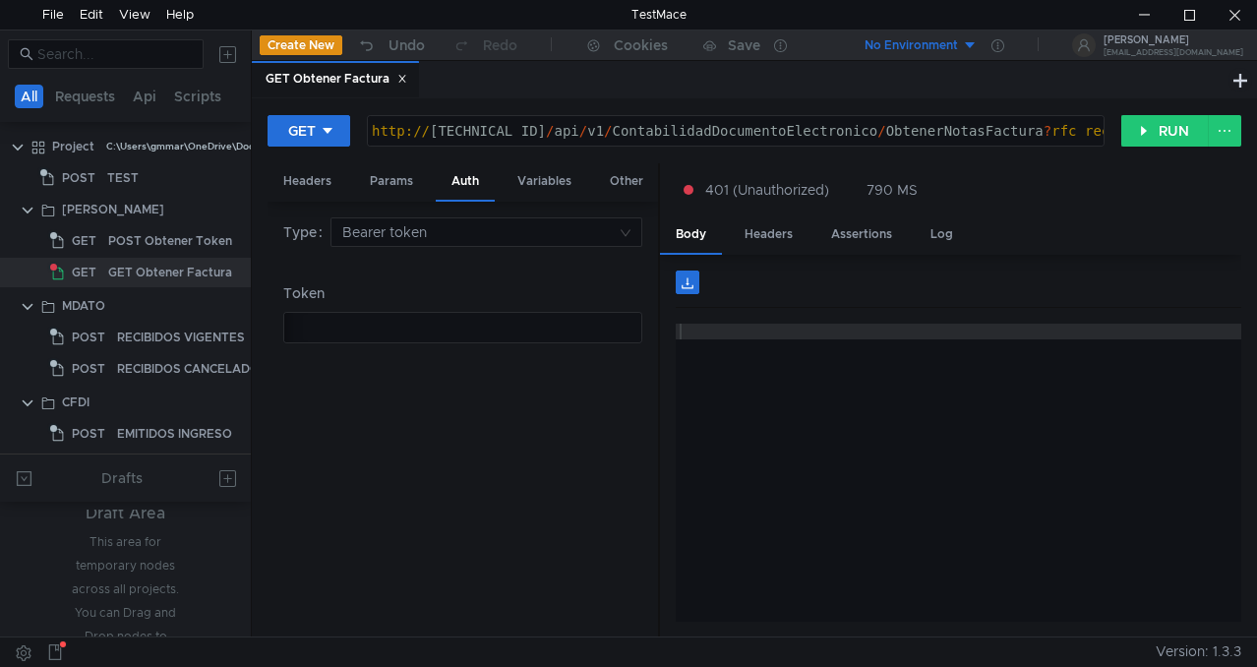
click at [859, 136] on div "http:// 44.209.34.181:9897 / api / v1 / ContabilidadDocumentoElectronico / Obte…" at bounding box center [1149, 146] width 1562 height 47
click at [396, 181] on div "Params" at bounding box center [391, 181] width 75 height 36
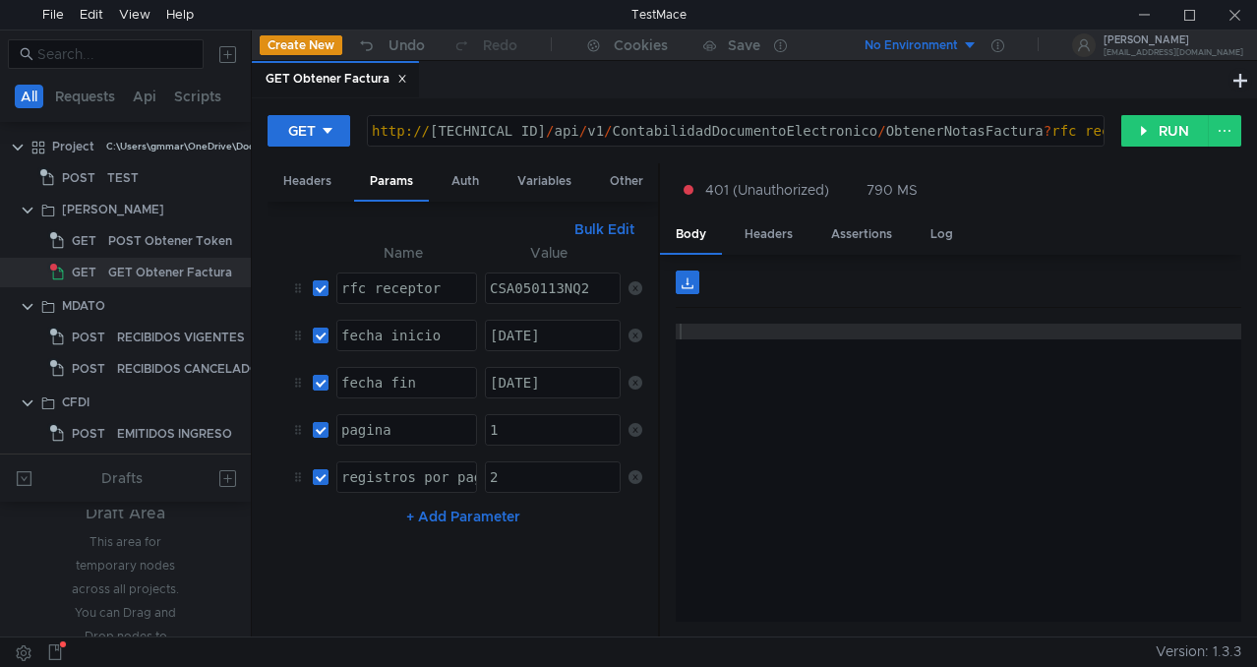
drag, startPoint x: 1073, startPoint y: 128, endPoint x: 1080, endPoint y: 154, distance: 27.4
click at [1073, 128] on div "http:// 44.209.34.181:9897 / api / v1 / ContabilidadDocumentoElectronico / Obte…" at bounding box center [1149, 146] width 1562 height 47
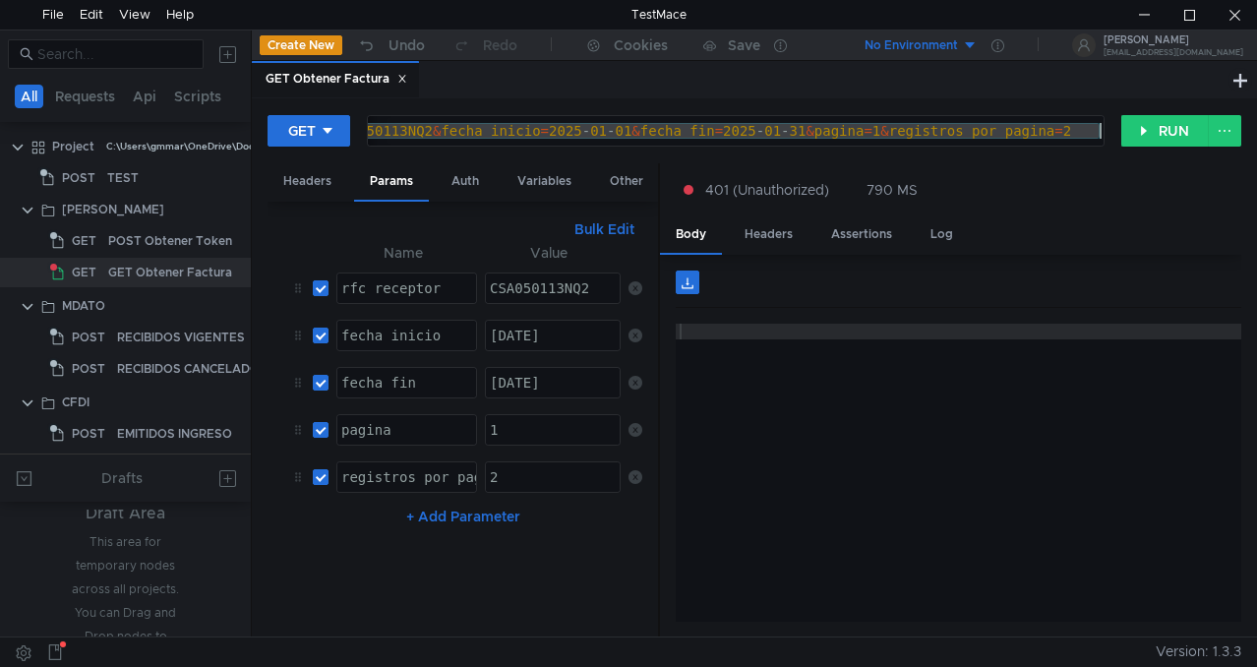
type textarea "[URL][TECHNICAL_ID]"
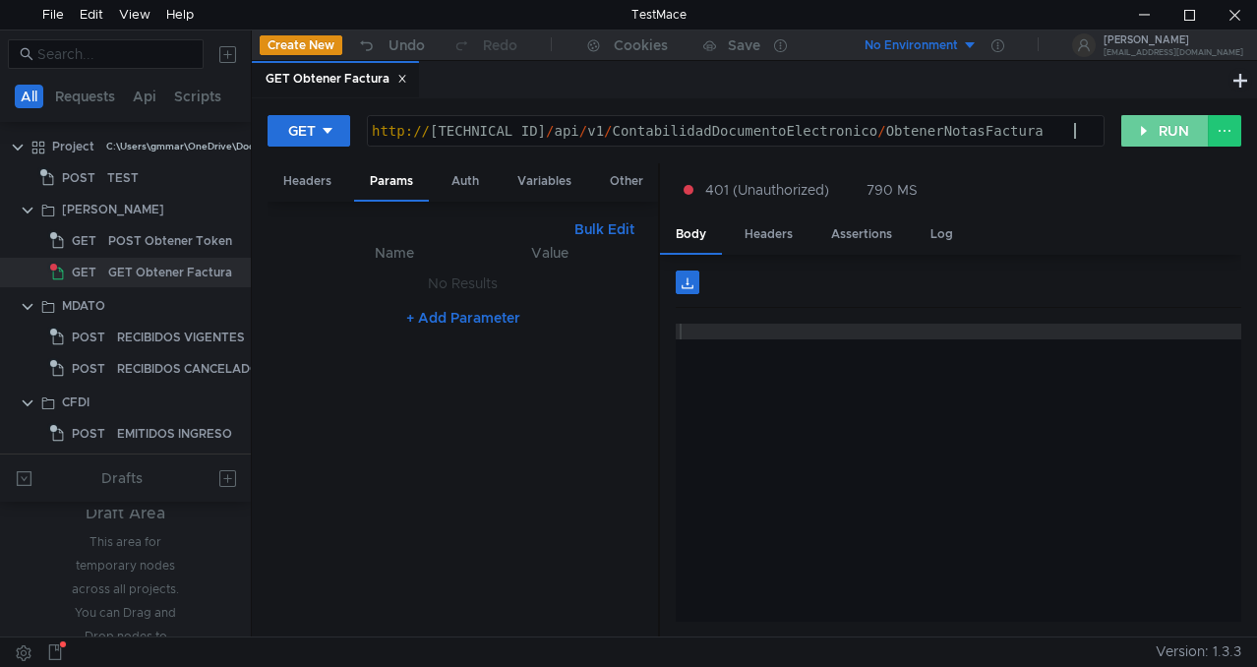
click at [1170, 143] on button "RUN" at bounding box center [1165, 130] width 88 height 31
click at [550, 131] on div "http:// 44.209.34.181:9897 / api / v1 / ContabilidadDocumentoElectronico / Obte…" at bounding box center [736, 146] width 736 height 47
click at [319, 173] on div "Headers" at bounding box center [308, 181] width 80 height 36
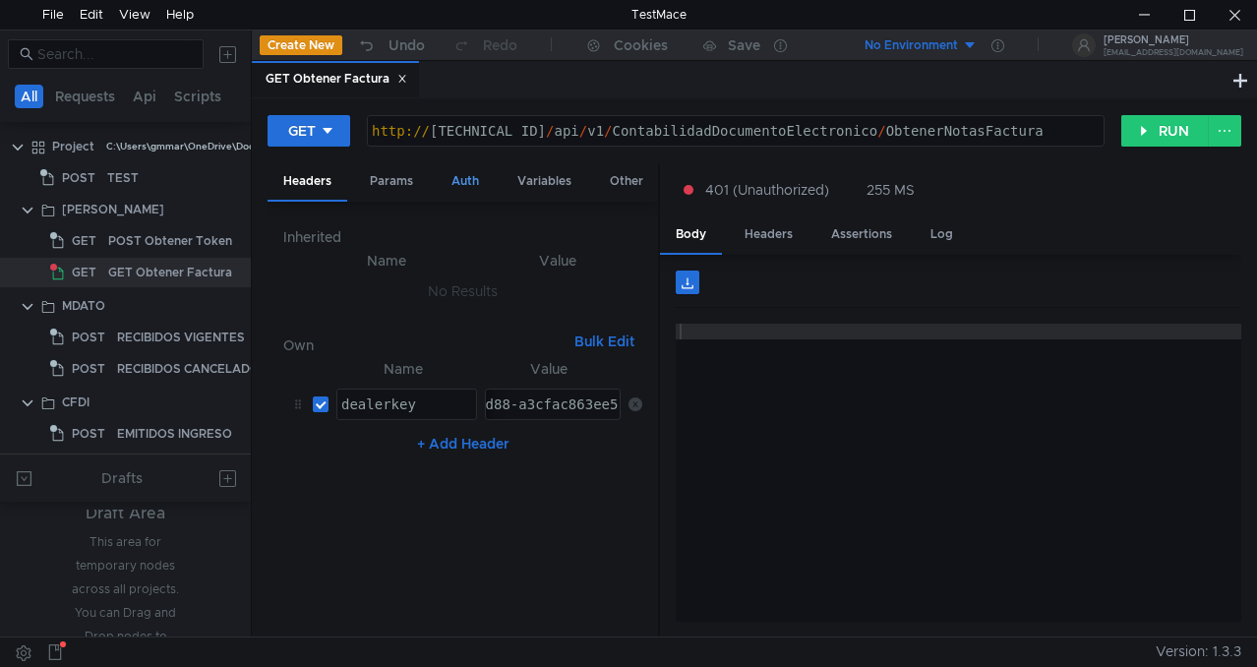
click at [470, 180] on div "Auth" at bounding box center [465, 181] width 59 height 36
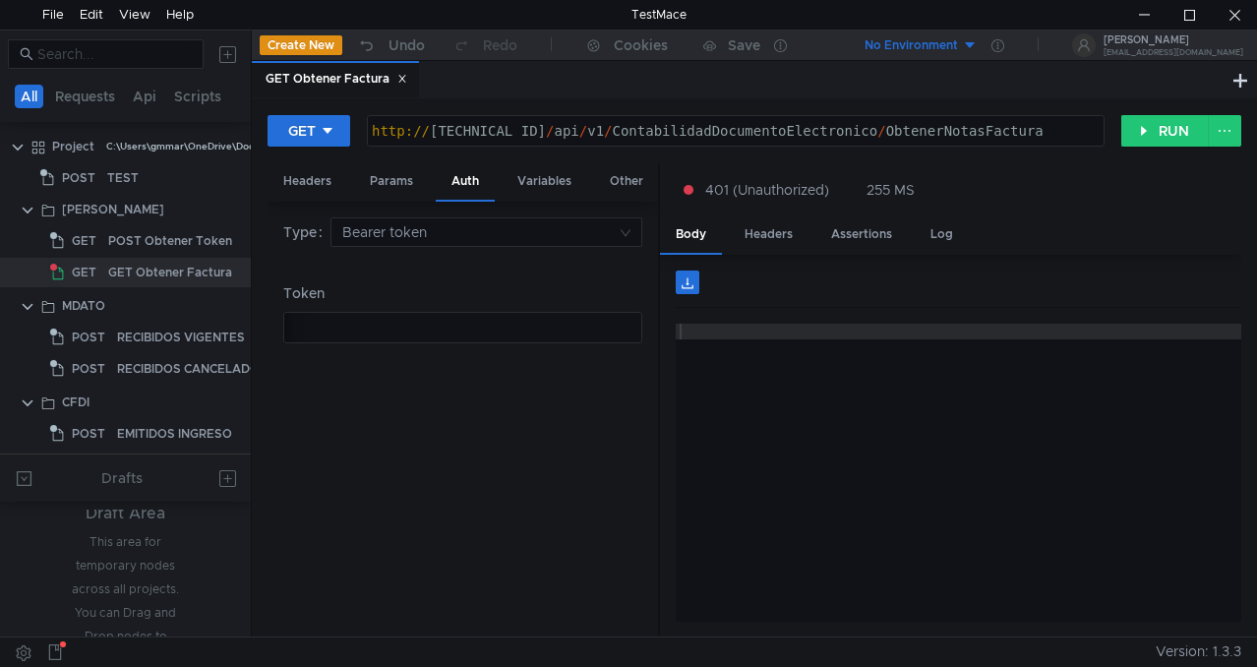
type textarea "eyJhbGciOiJSUzI1NiIsImtpZCI6IkE0OEQxMzlEMEY5M0MwRDY4NDRCRkE1NkJBRTU5RTAzMzNFOEU…"
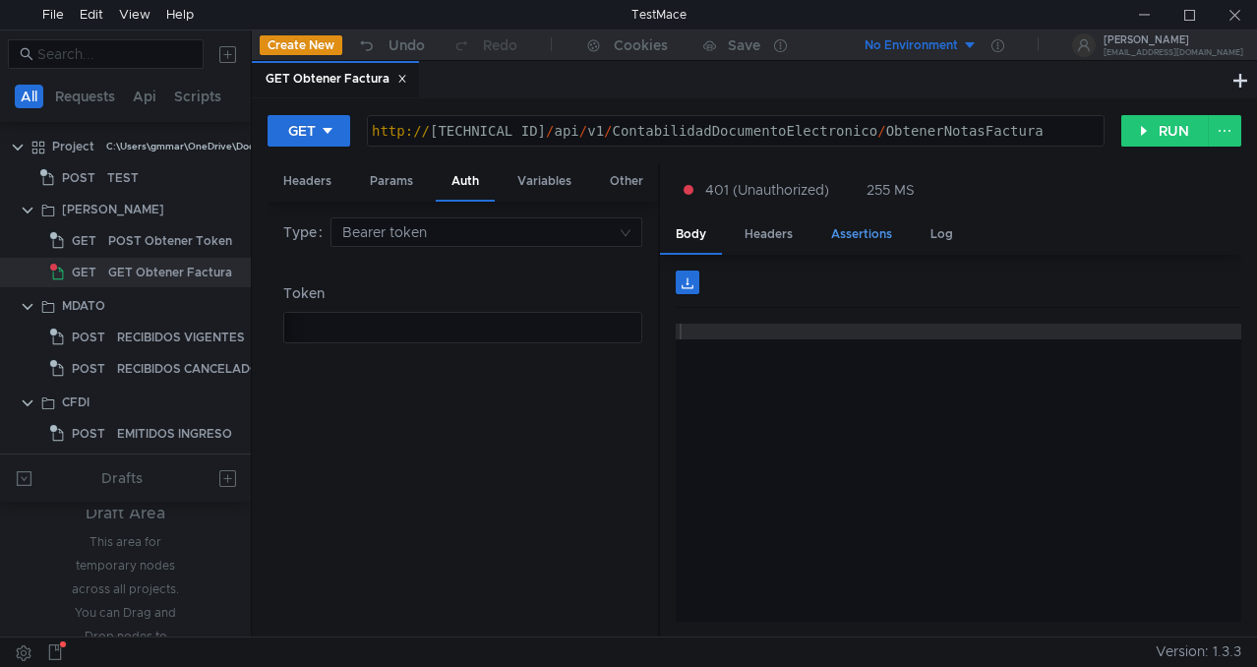
drag, startPoint x: 761, startPoint y: 233, endPoint x: 854, endPoint y: 236, distance: 92.5
click at [761, 233] on div "Headers" at bounding box center [769, 234] width 80 height 36
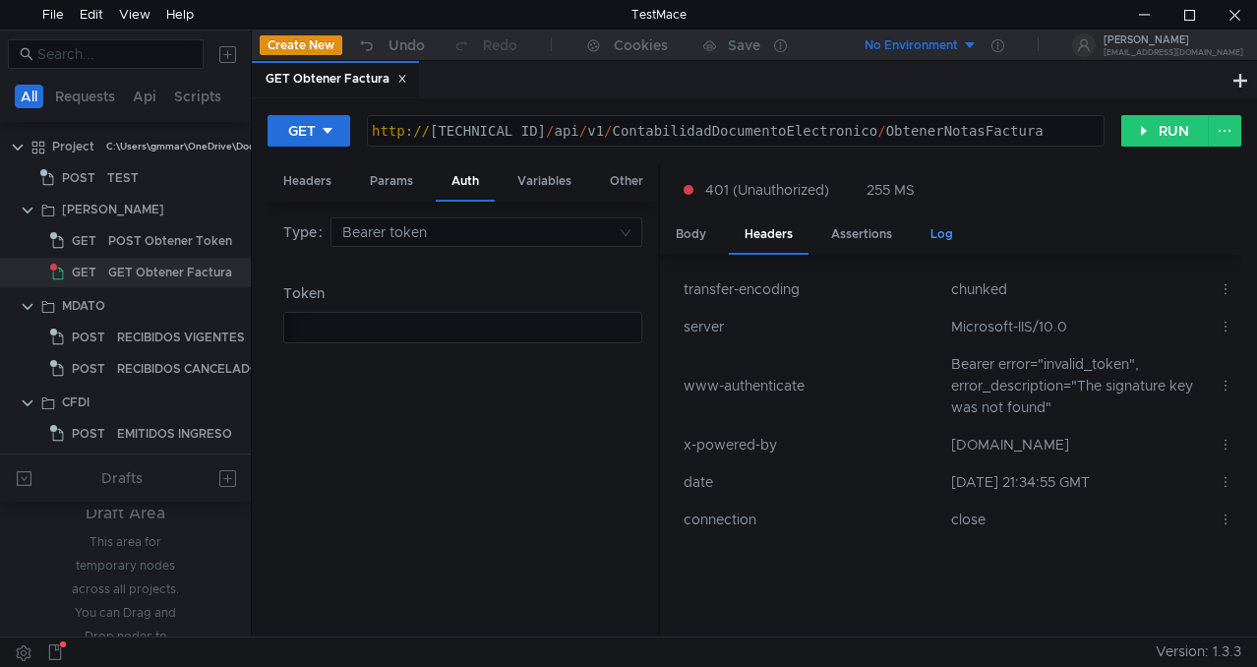
click at [928, 252] on div "Log" at bounding box center [942, 234] width 54 height 36
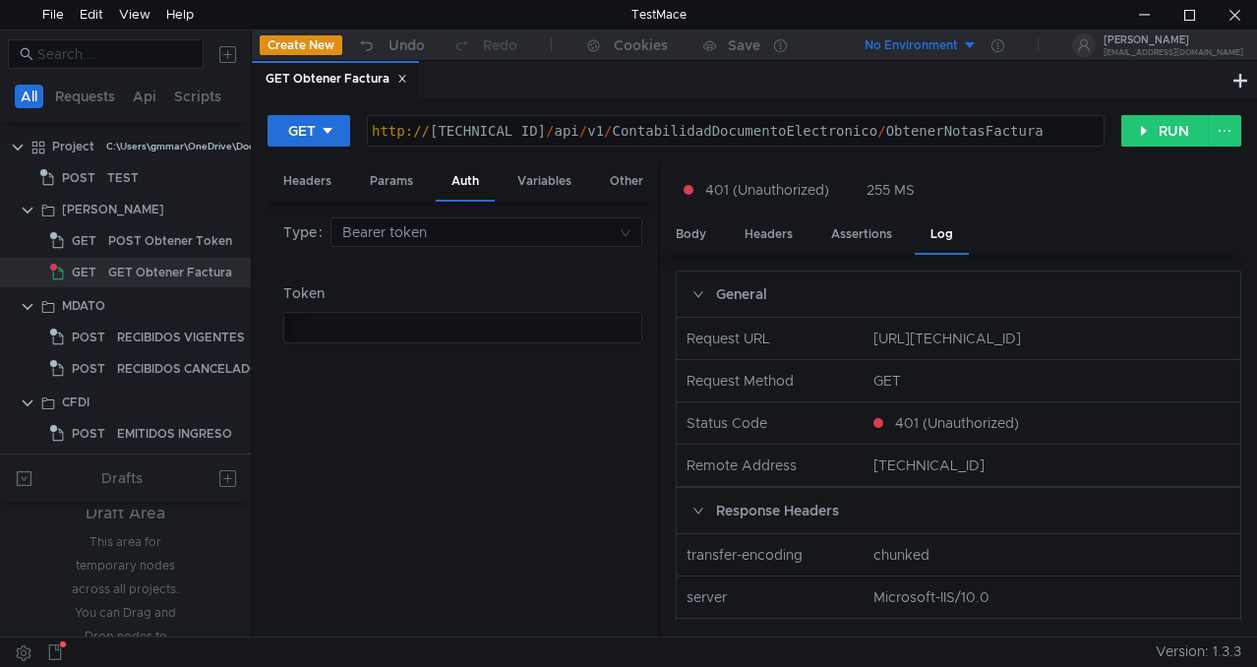
click at [1089, 133] on div "http:// 44.209.34.181:9897 / api / v1 / ContabilidadDocumentoElectronico / Obte…" at bounding box center [736, 146] width 736 height 47
click at [1170, 122] on button "RUN" at bounding box center [1165, 130] width 88 height 31
click at [400, 181] on div "Params" at bounding box center [391, 181] width 75 height 36
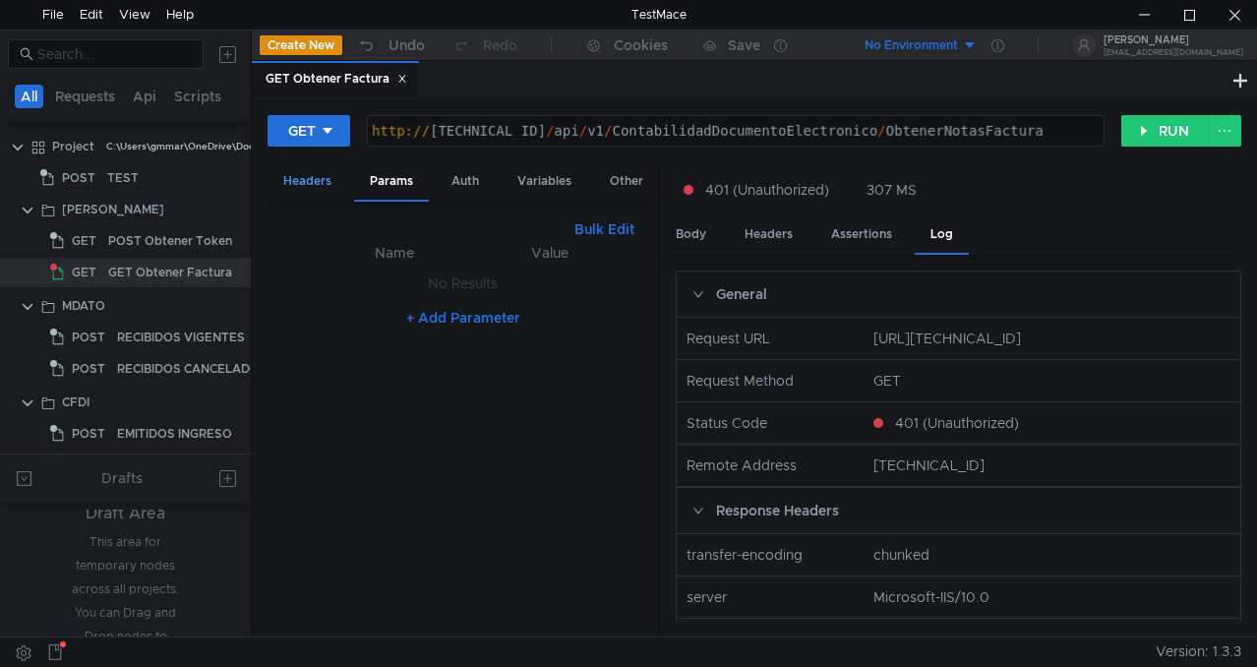
click at [326, 176] on div "Headers" at bounding box center [308, 181] width 80 height 36
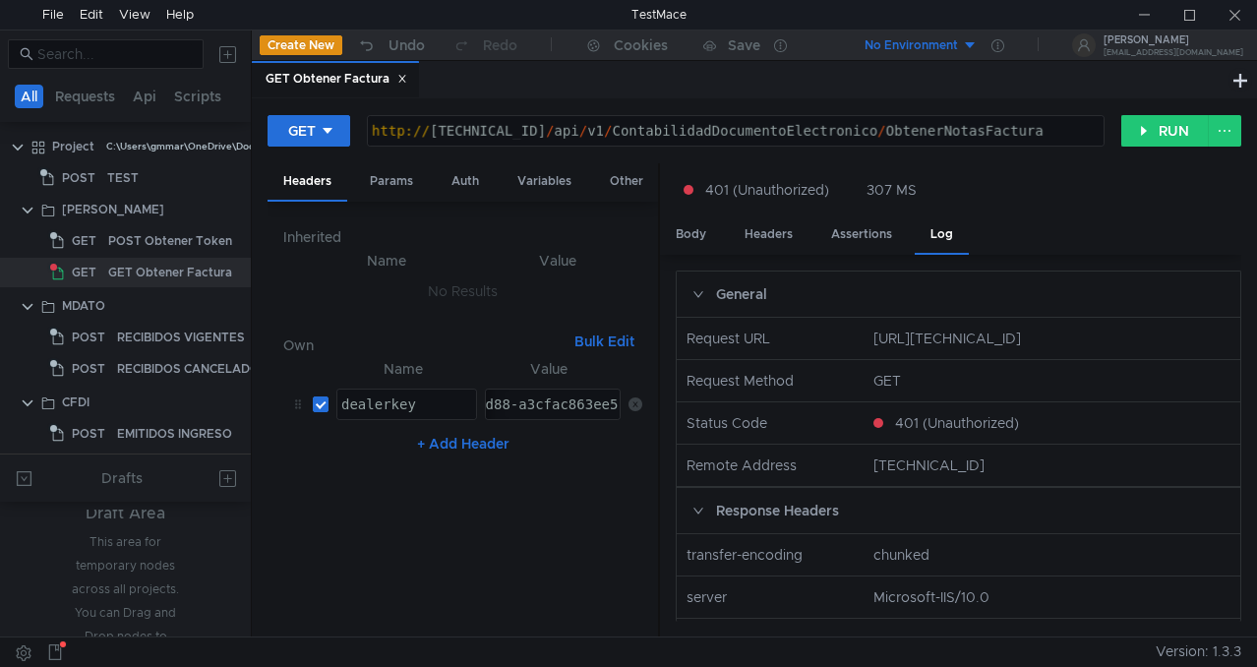
click at [495, 560] on nz-table "Name Value dealerkey הההההההההההההההההההההההההההההההההההההההההההההההההההההההההה…" at bounding box center [462, 489] width 359 height 265
drag, startPoint x: 544, startPoint y: 576, endPoint x: 516, endPoint y: 541, distance: 44.9
click at [544, 576] on nz-table "Name Value dealerkey הההההההההההההההההההההההההההההההההההההההההההההההההההההההההה…" at bounding box center [462, 489] width 359 height 265
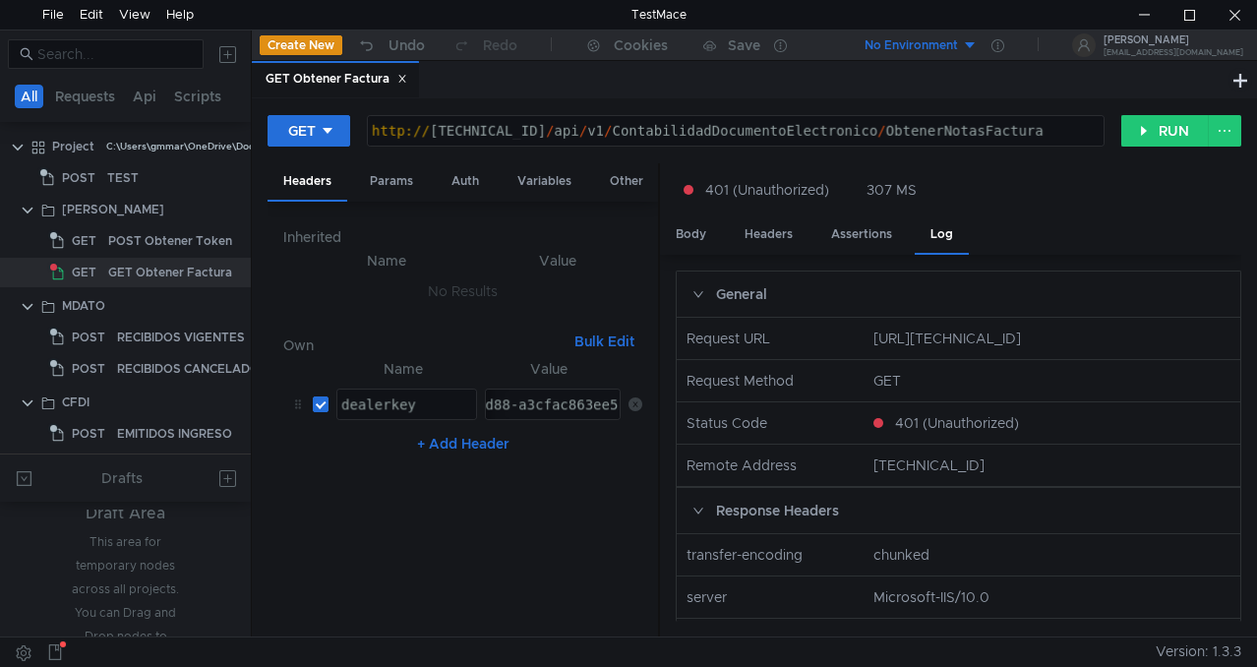
click at [600, 573] on nz-table "Name Value dealerkey הההההההההההההההההההההההההההההההההההההההההההההההההההההההההה…" at bounding box center [462, 489] width 359 height 265
click at [361, 553] on nz-table "Name Value dealerkey הההההההההההההההההההההההההההההההההההההההההההההההההההההההההה…" at bounding box center [462, 489] width 359 height 265
click at [1179, 125] on button "RUN" at bounding box center [1165, 130] width 88 height 31
click at [536, 563] on nz-table "Name Value dealerkey הההההההההההההההההההההההההההההההההההההההההההההההההההההההההה…" at bounding box center [462, 489] width 359 height 265
click at [869, 137] on div "http:// 44.209.34.181:9897 / api / v1 / ContabilidadDocumentoElectronico / Obte…" at bounding box center [736, 146] width 736 height 47
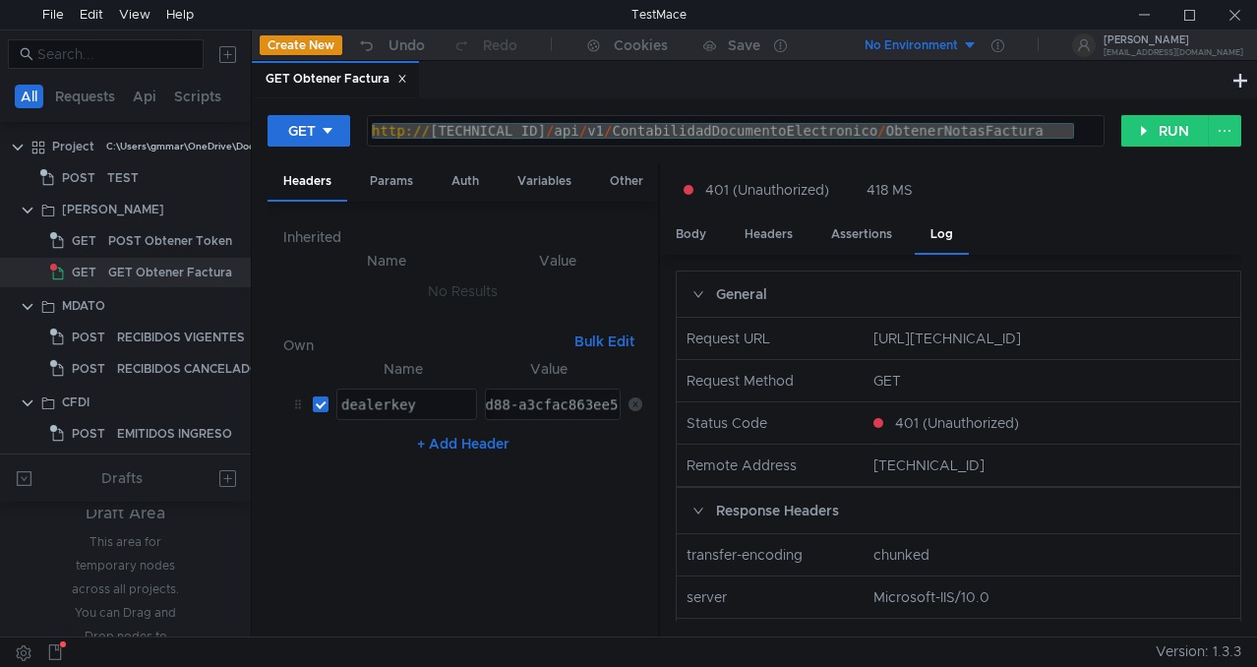
click at [518, 580] on nz-table "Name Value dealerkey הההההההההההההההההההההההההההההההההההההההההההההההההההההההההה…" at bounding box center [462, 489] width 359 height 265
